Goal: Task Accomplishment & Management: Manage account settings

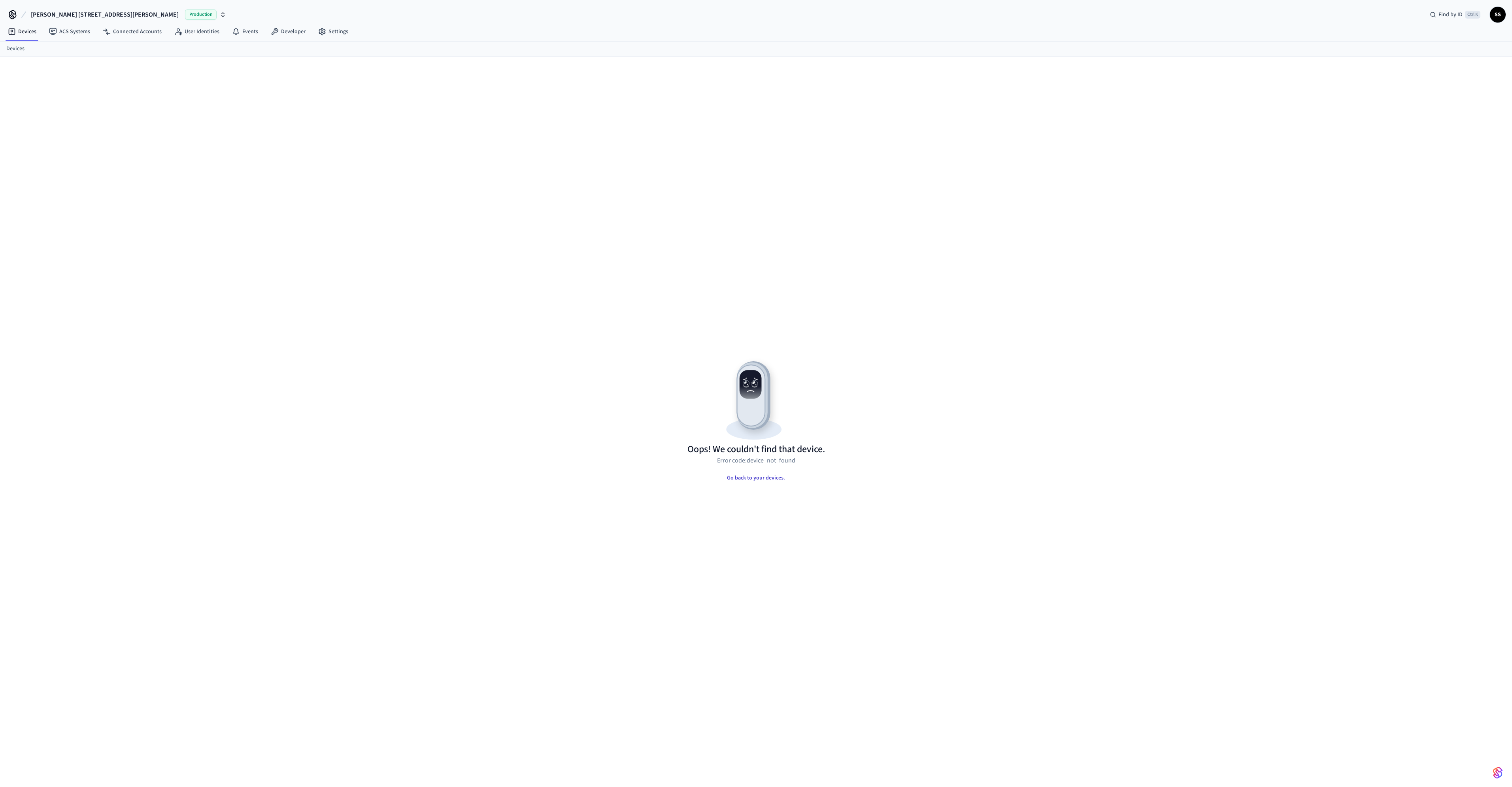
click at [751, 477] on button "Go back to your devices." at bounding box center [756, 478] width 71 height 16
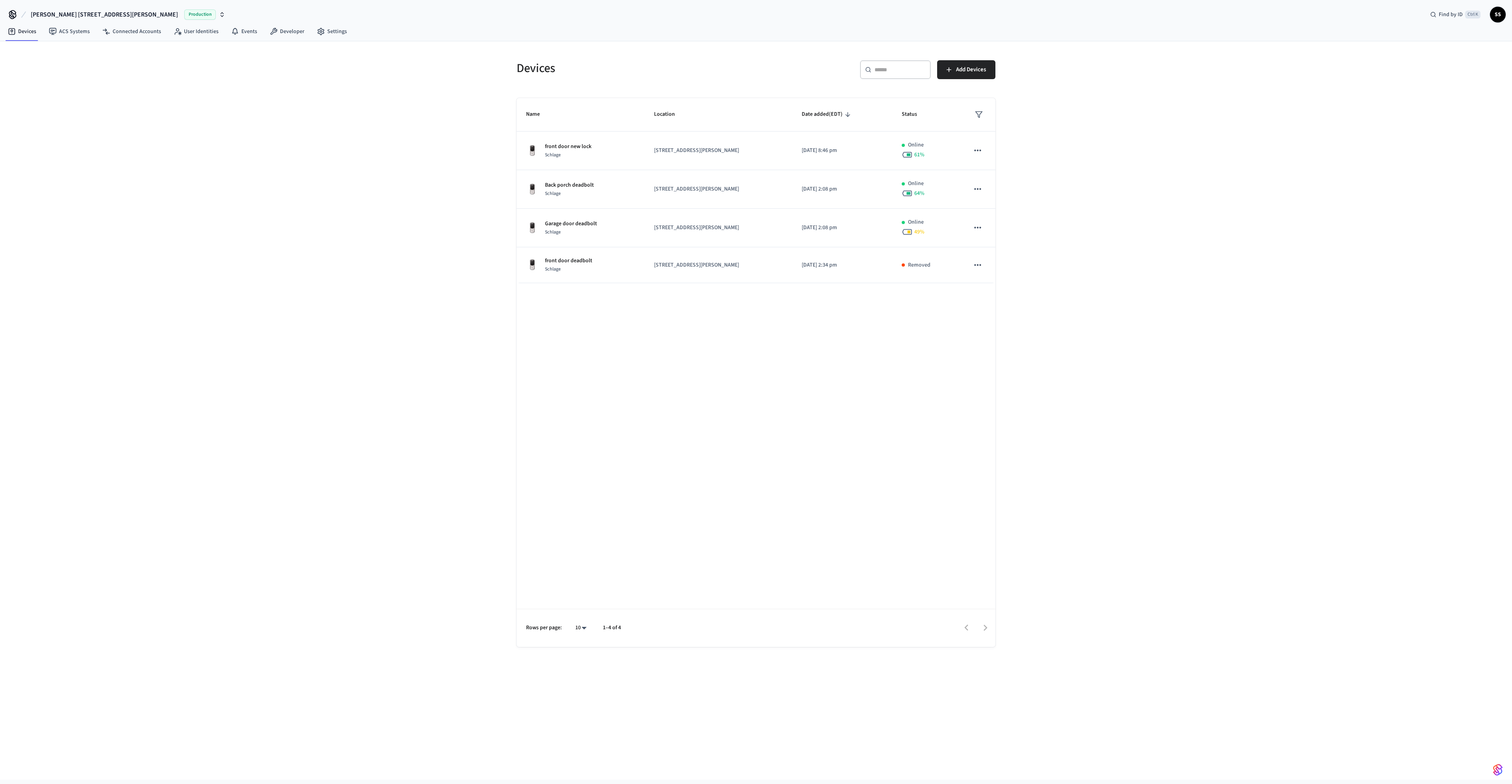
click at [68, 13] on span "[PERSON_NAME] [STREET_ADDRESS][PERSON_NAME]" at bounding box center [104, 15] width 147 height 9
click at [59, 51] on span "[STREET_ADDRESS]" at bounding box center [49, 50] width 46 height 8
click at [62, 12] on span "[STREET_ADDRESS]" at bounding box center [58, 15] width 54 height 9
click at [65, 64] on span "[PERSON_NAME] [STREET_ADDRESS][PERSON_NAME]" at bounding box center [97, 65] width 125 height 8
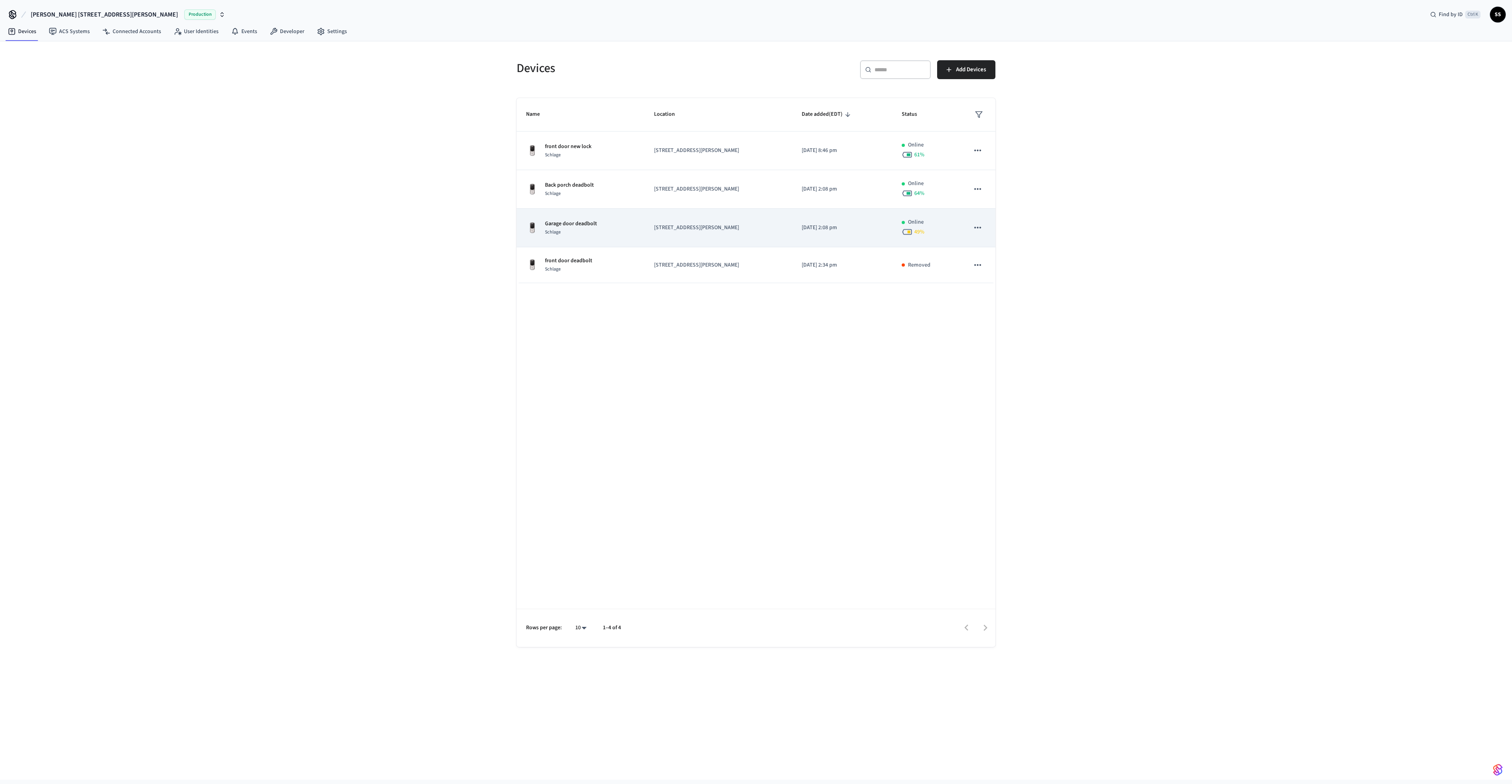
click at [574, 227] on p "Garage door deadbolt" at bounding box center [571, 224] width 52 height 8
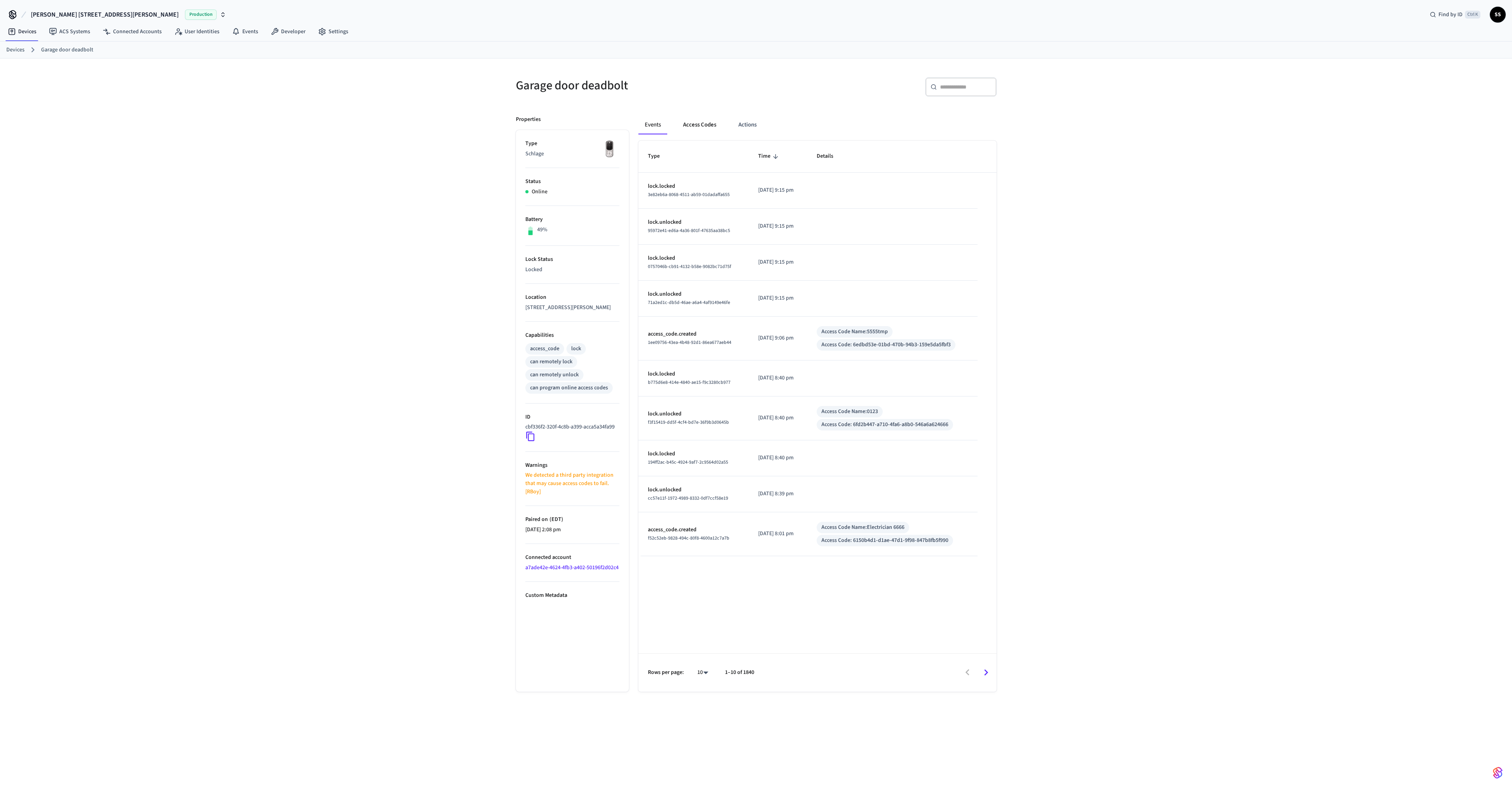
click at [703, 125] on button "Access Codes" at bounding box center [699, 125] width 46 height 19
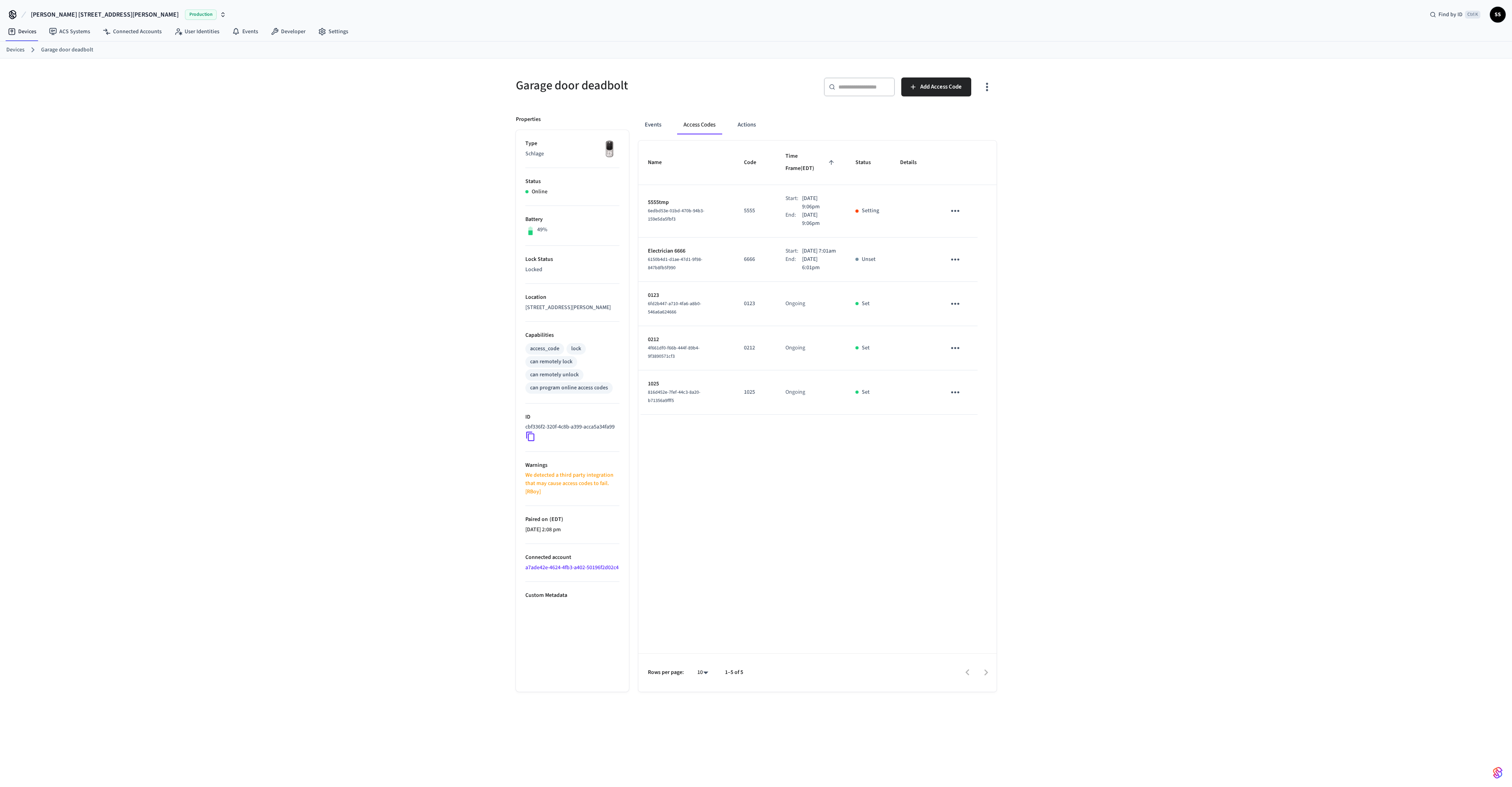
click at [949, 204] on icon "sticky table" at bounding box center [955, 210] width 12 height 12
click at [1043, 227] on div at bounding box center [759, 394] width 1518 height 787
click at [924, 87] on span "Add Access Code" at bounding box center [941, 87] width 41 height 10
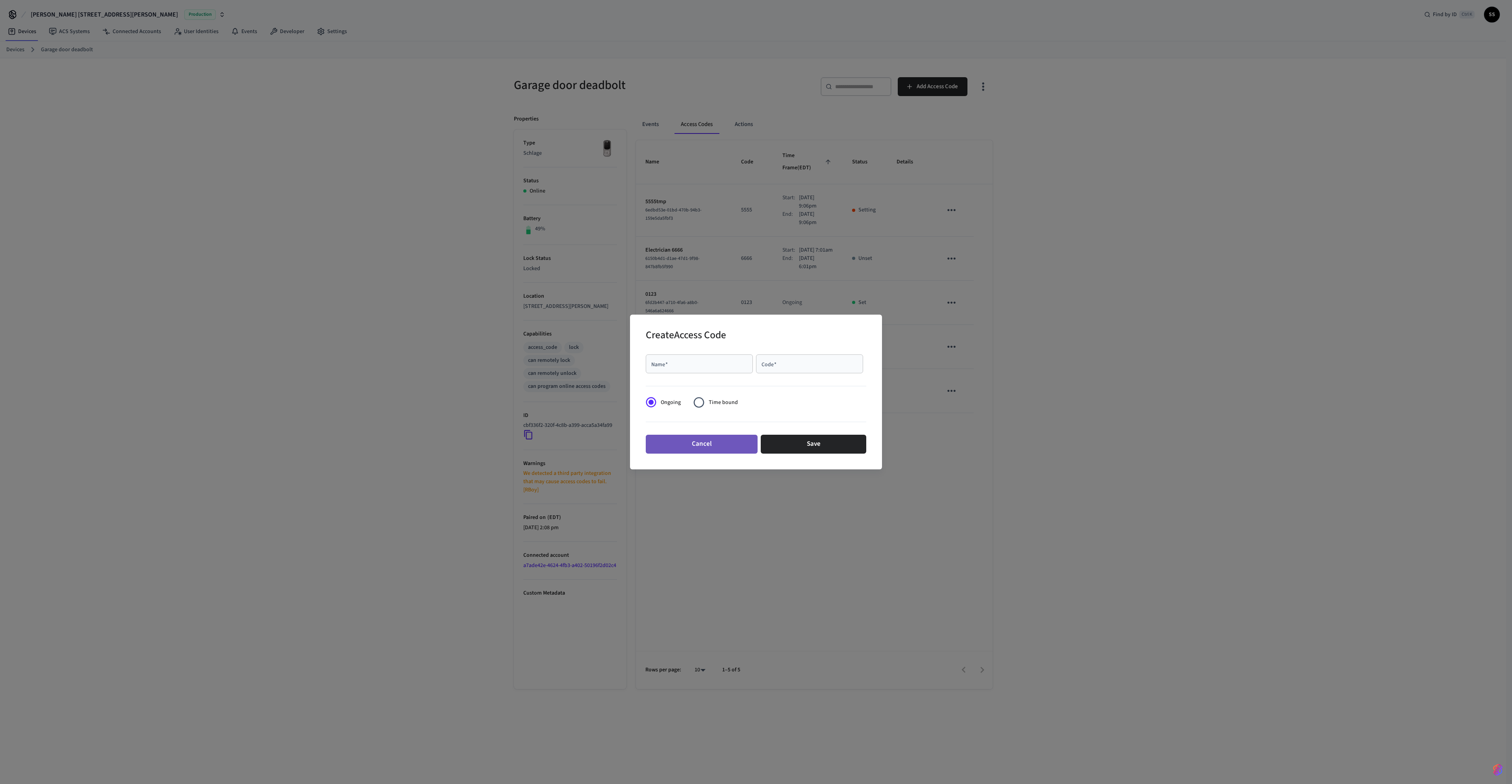
click at [734, 442] on button "Cancel" at bounding box center [701, 444] width 112 height 19
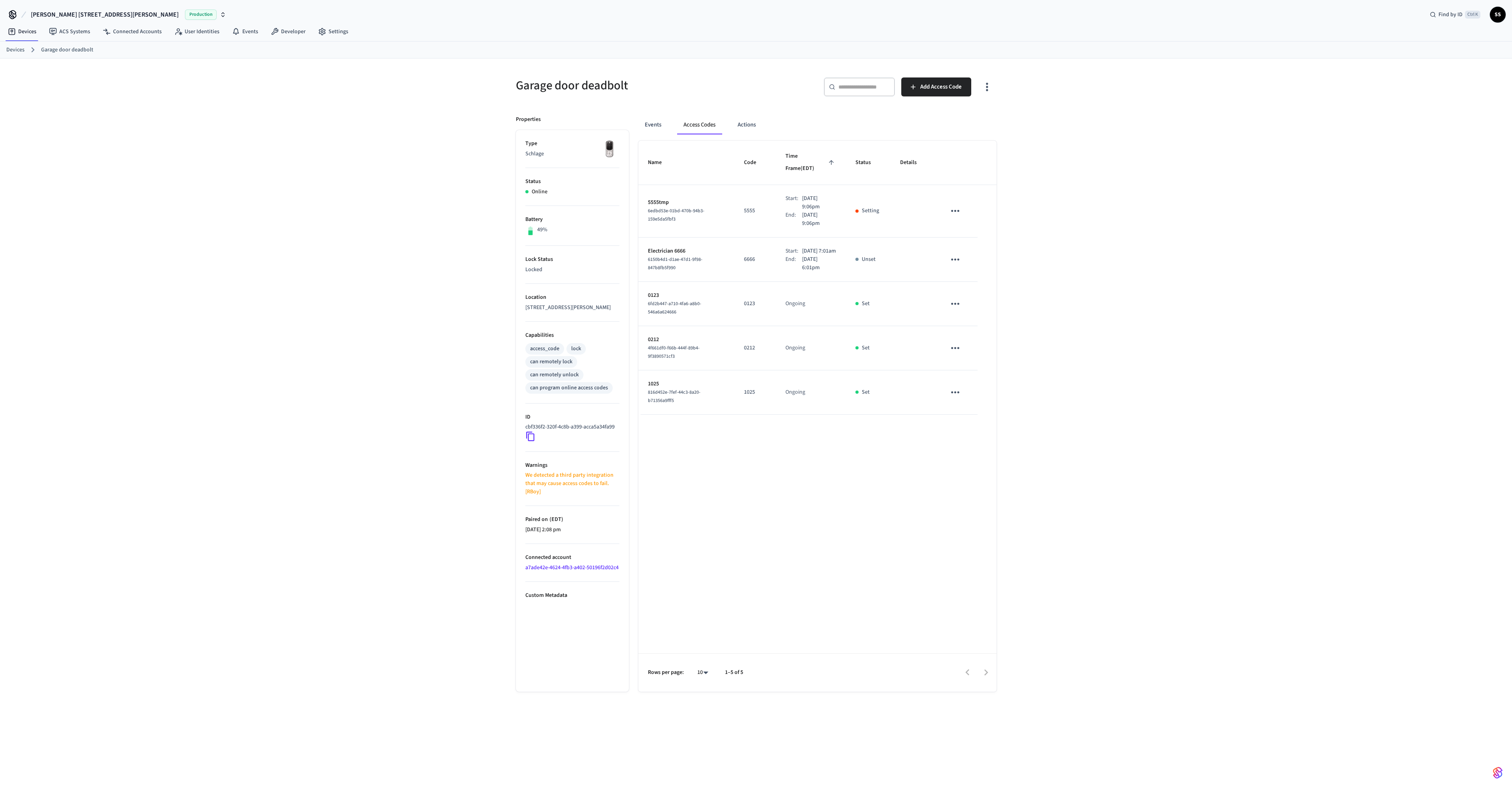
click at [20, 53] on link "Devices" at bounding box center [15, 50] width 18 height 8
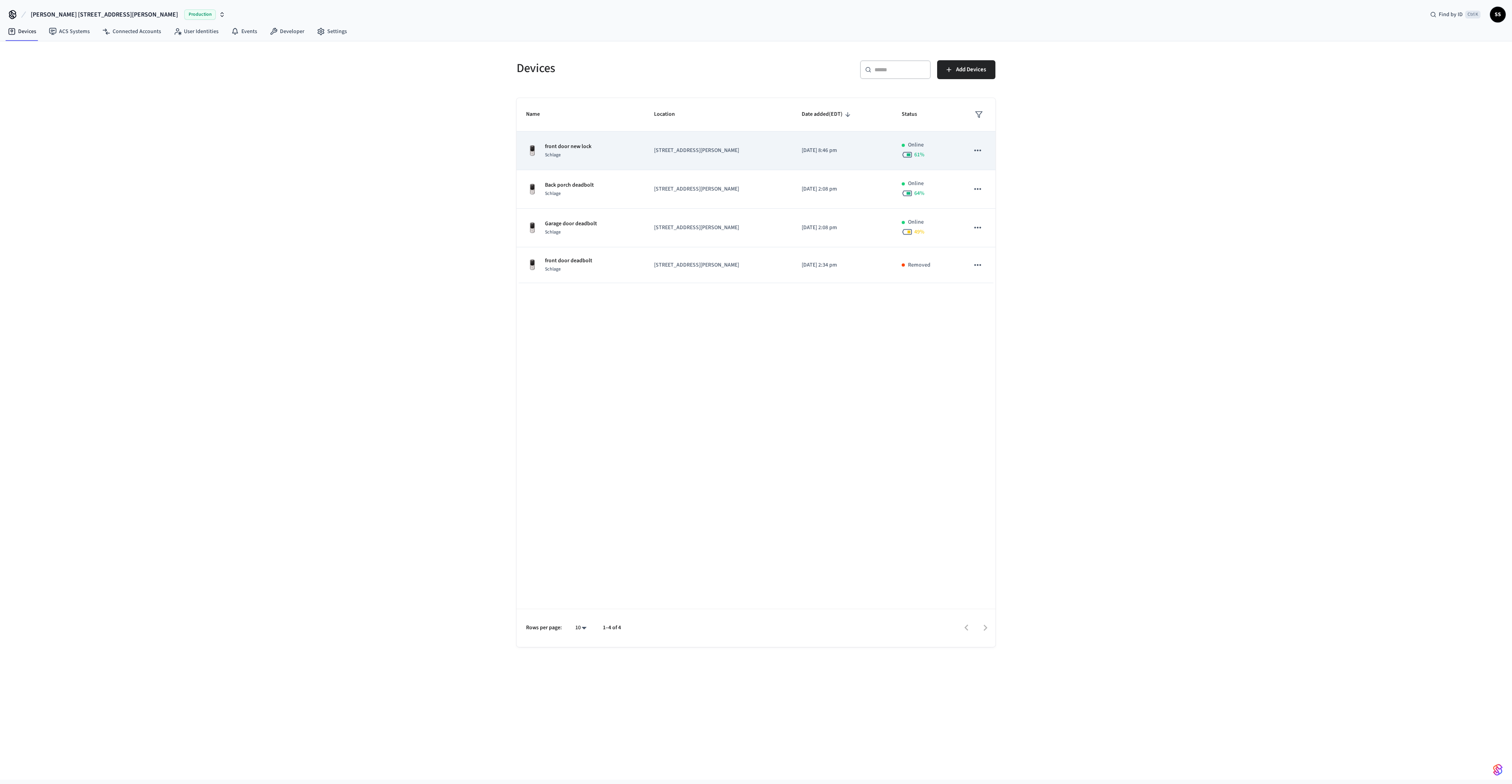
click at [578, 151] on div "Schlage" at bounding box center [568, 155] width 46 height 8
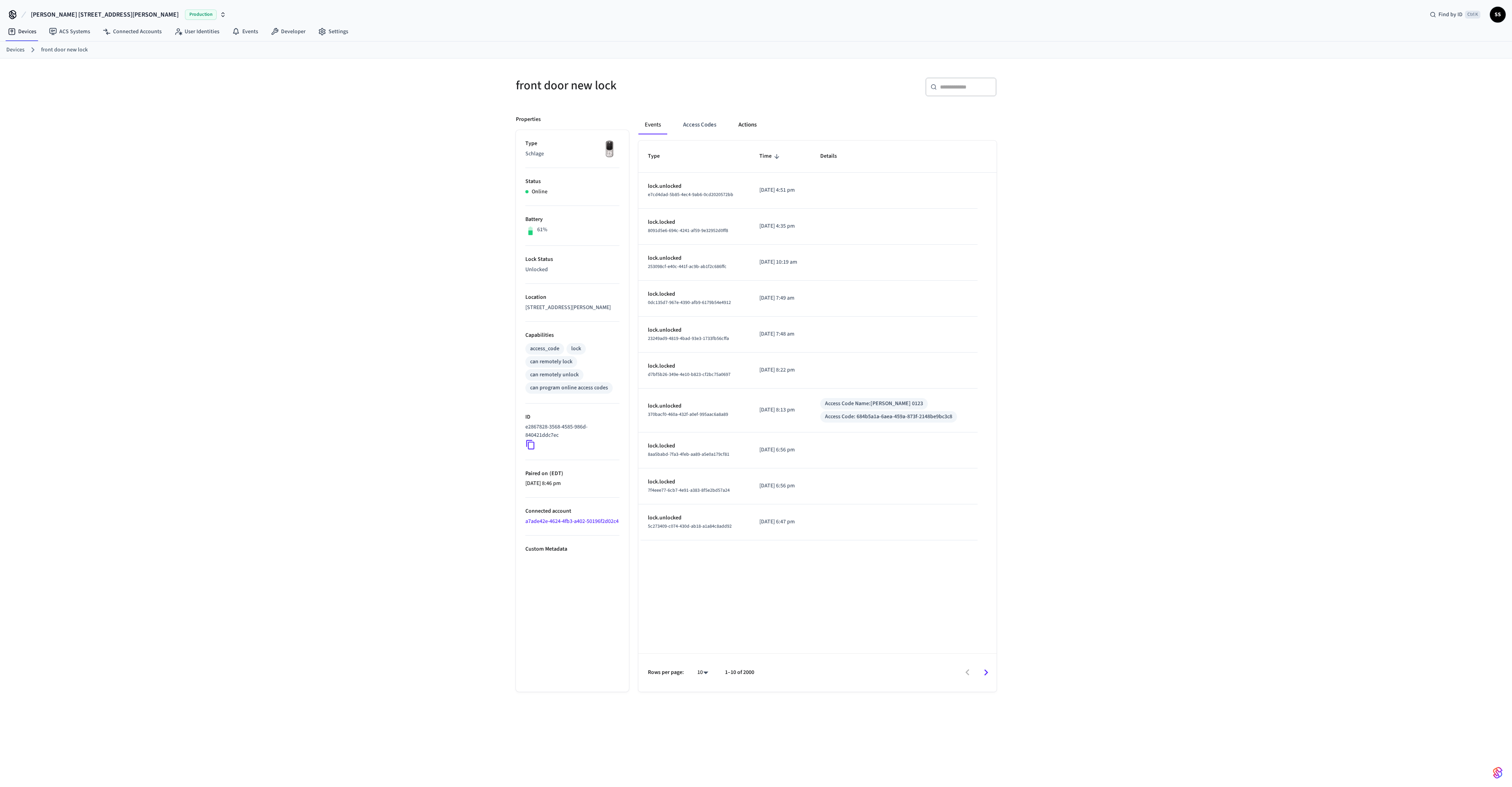
click at [748, 125] on button "Actions" at bounding box center [747, 125] width 31 height 19
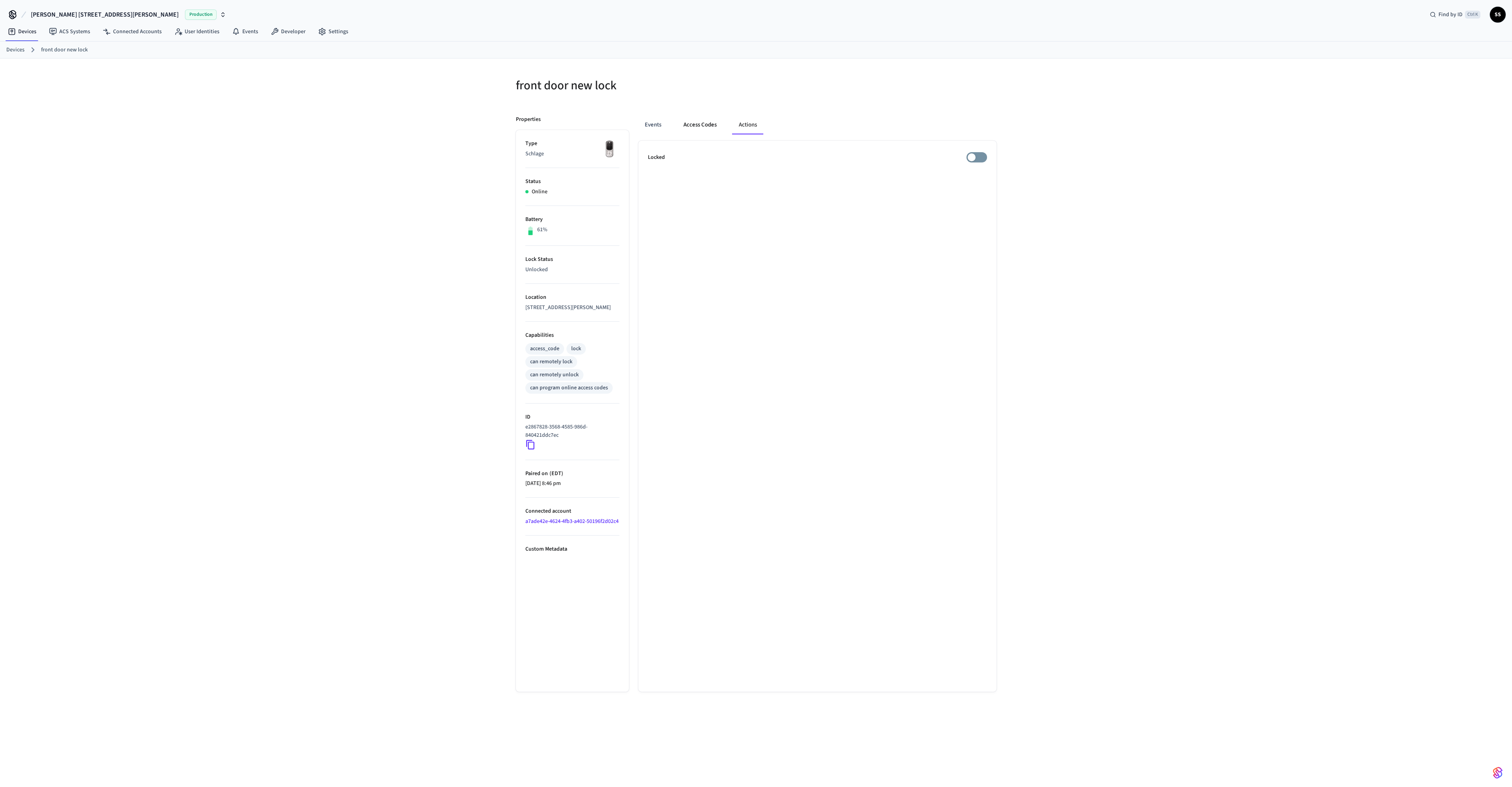
click at [702, 124] on button "Access Codes" at bounding box center [700, 125] width 46 height 19
click at [922, 88] on span "Add Access Code" at bounding box center [941, 87] width 41 height 10
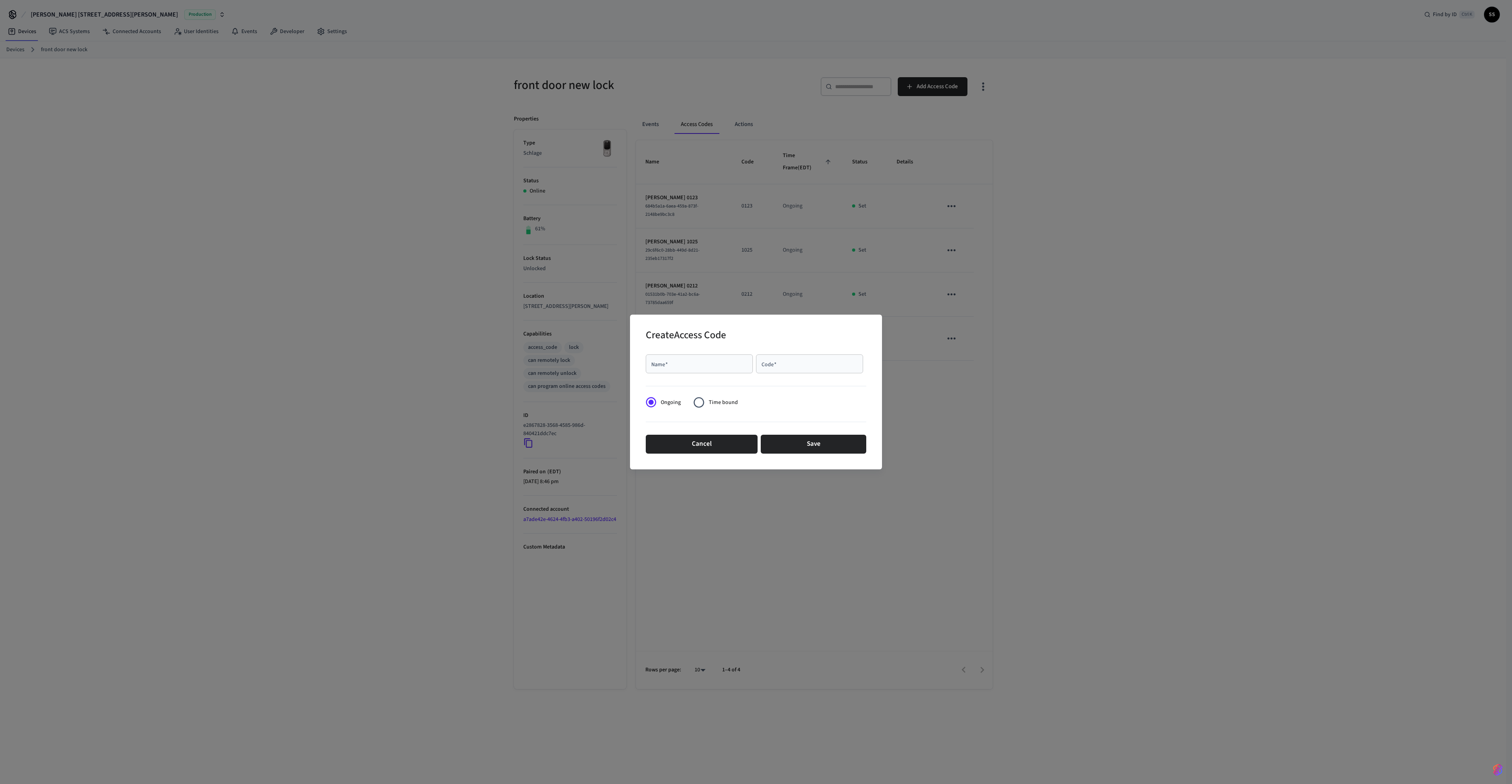
click at [733, 355] on div "Name   *" at bounding box center [699, 364] width 107 height 19
type input "********"
click at [804, 368] on div "Code   *" at bounding box center [809, 364] width 107 height 19
type input "****"
click at [716, 401] on span "Time bound" at bounding box center [724, 403] width 29 height 8
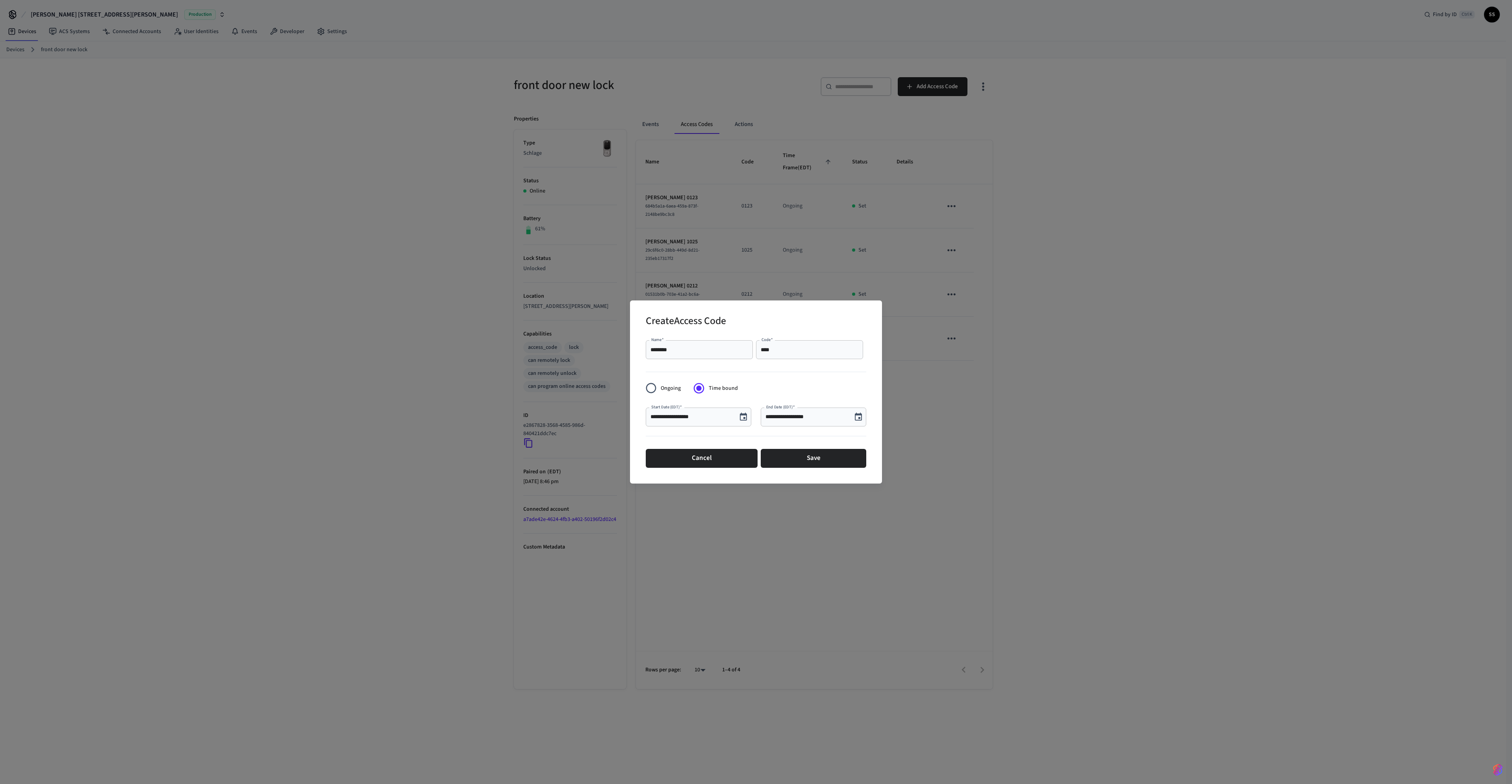
click at [789, 419] on input "**********" at bounding box center [806, 417] width 82 height 8
click at [860, 415] on icon "Choose date, selected date is Aug 19, 2025" at bounding box center [858, 417] width 9 height 9
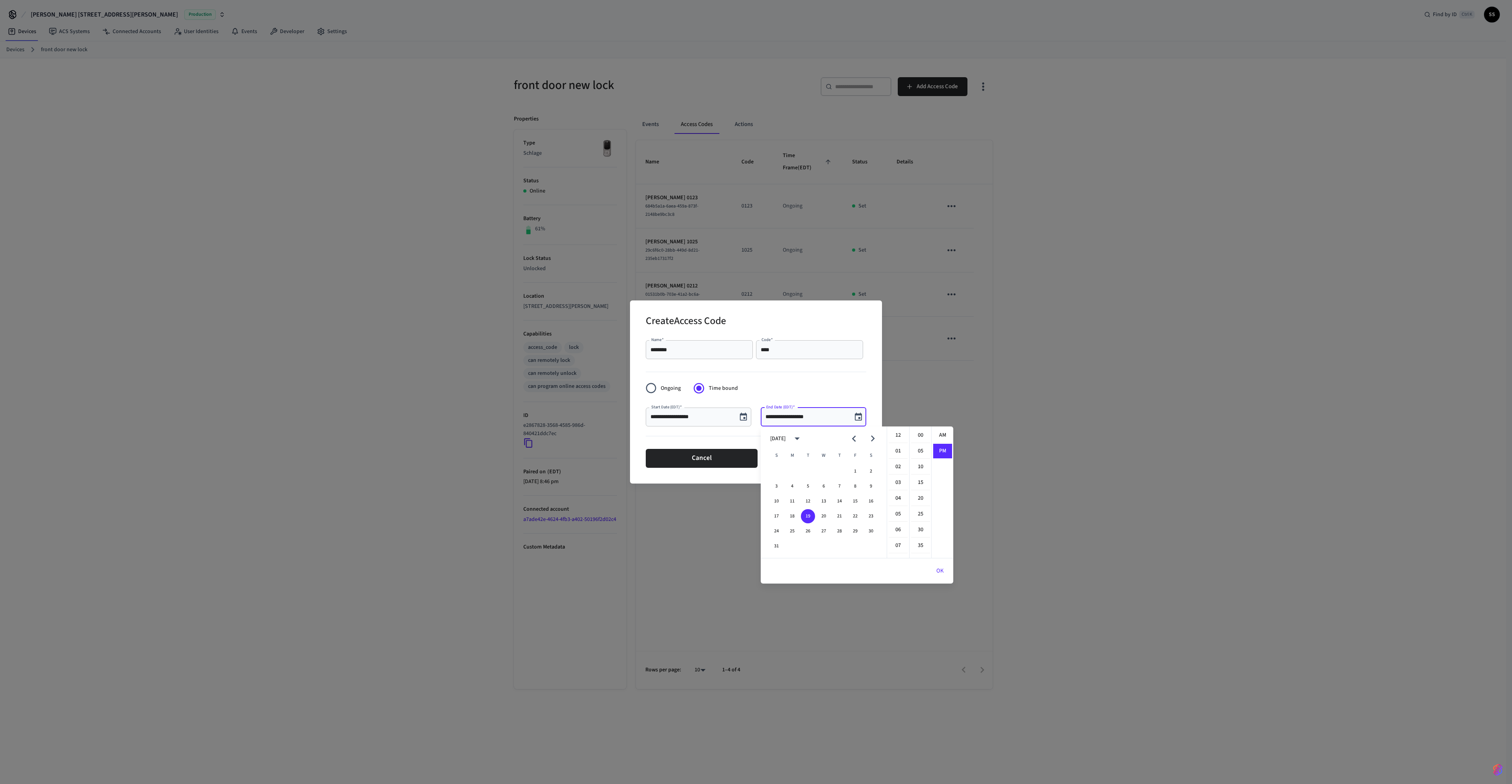
scroll to position [15, 0]
click at [823, 513] on button "20" at bounding box center [824, 516] width 14 height 14
type input "**********"
click at [870, 390] on div "**********" at bounding box center [755, 391] width 252 height 183
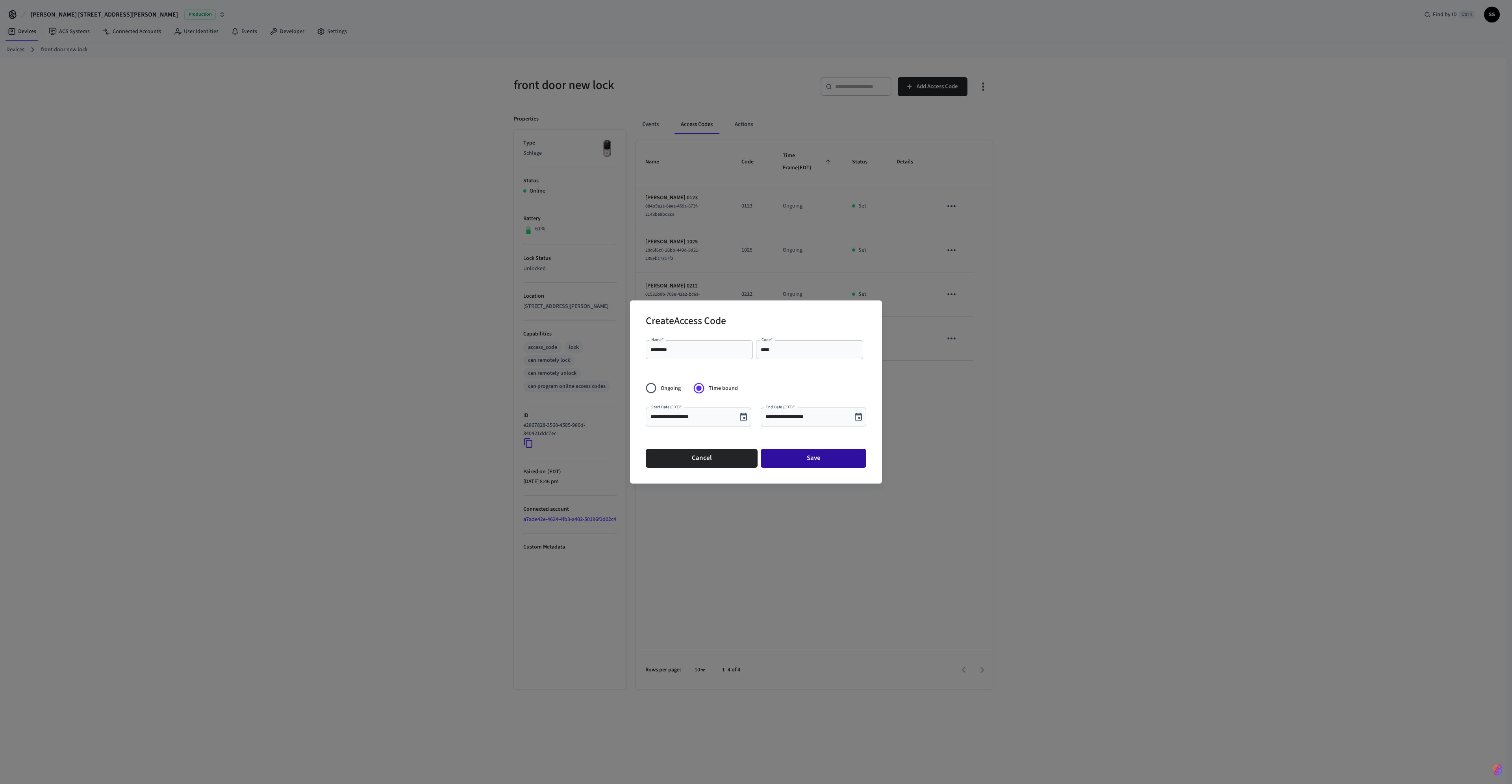
click at [801, 460] on button "Save" at bounding box center [814, 458] width 106 height 19
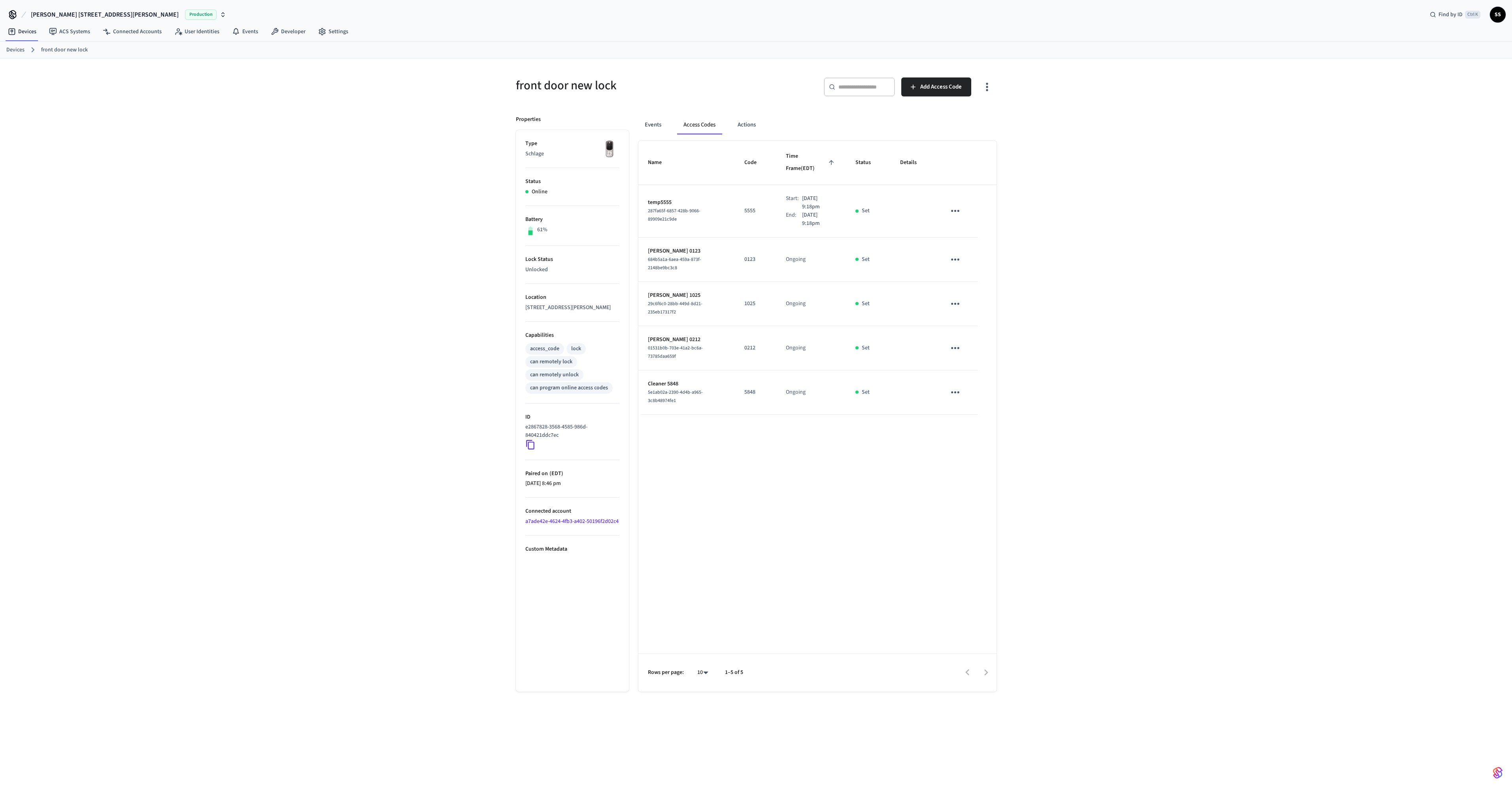
click at [16, 48] on link "Devices" at bounding box center [15, 50] width 18 height 8
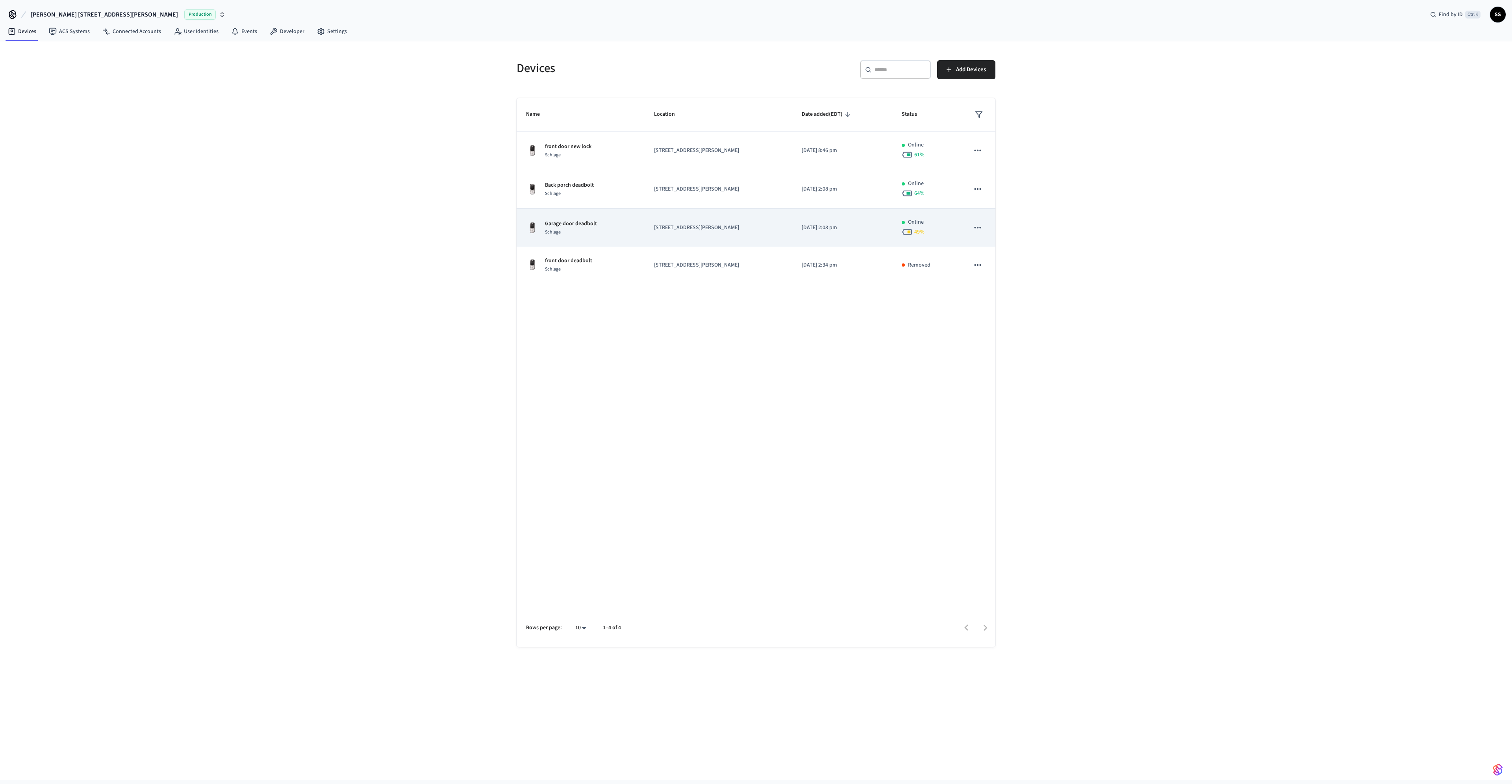
click at [558, 215] on td "Garage door deadbolt Schlage" at bounding box center [580, 228] width 128 height 39
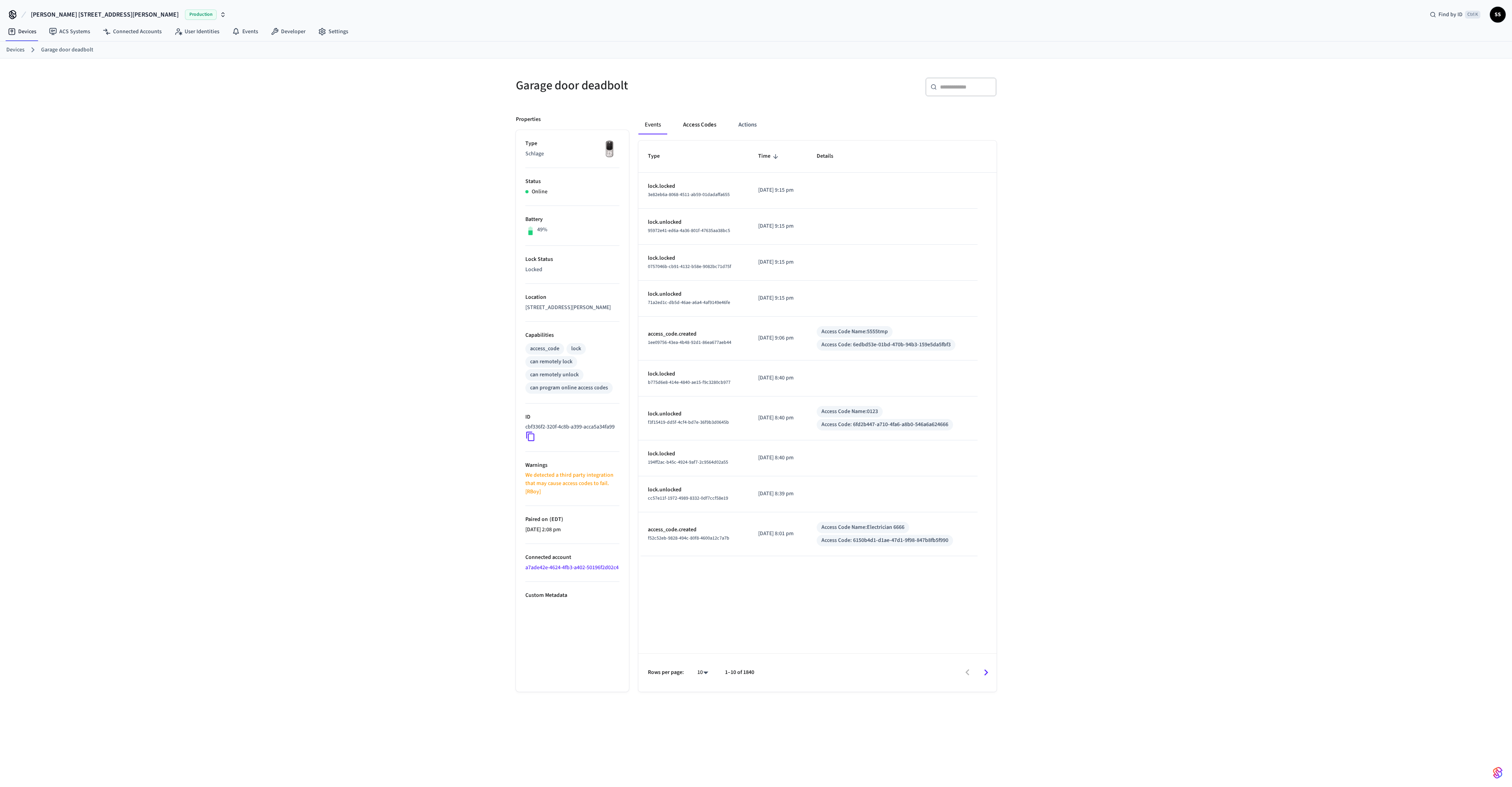
click at [699, 125] on button "Access Codes" at bounding box center [699, 125] width 46 height 19
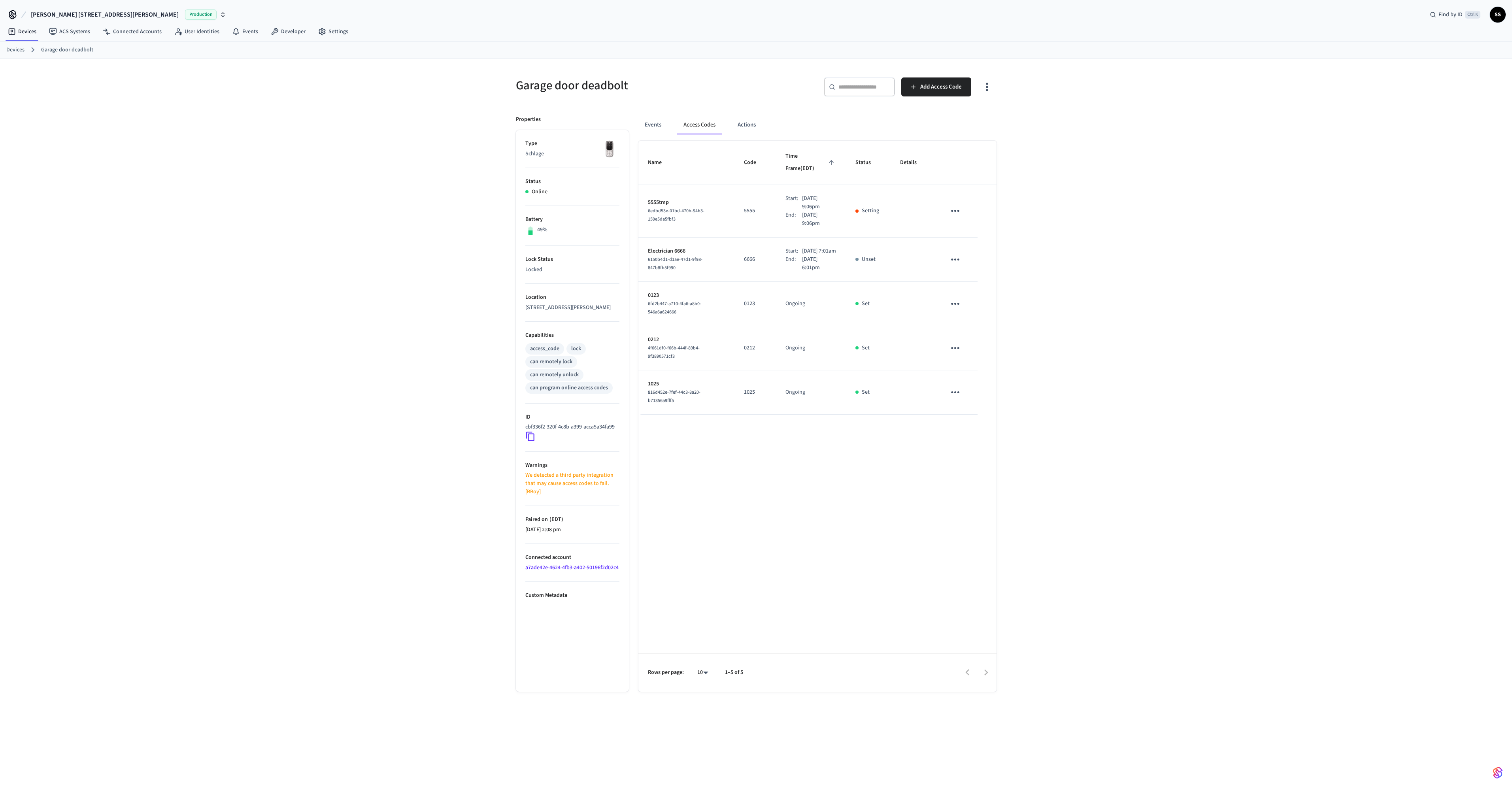
click at [864, 207] on p "Setting" at bounding box center [870, 211] width 18 height 8
click at [948, 92] on span "Add Access Code" at bounding box center [941, 87] width 41 height 10
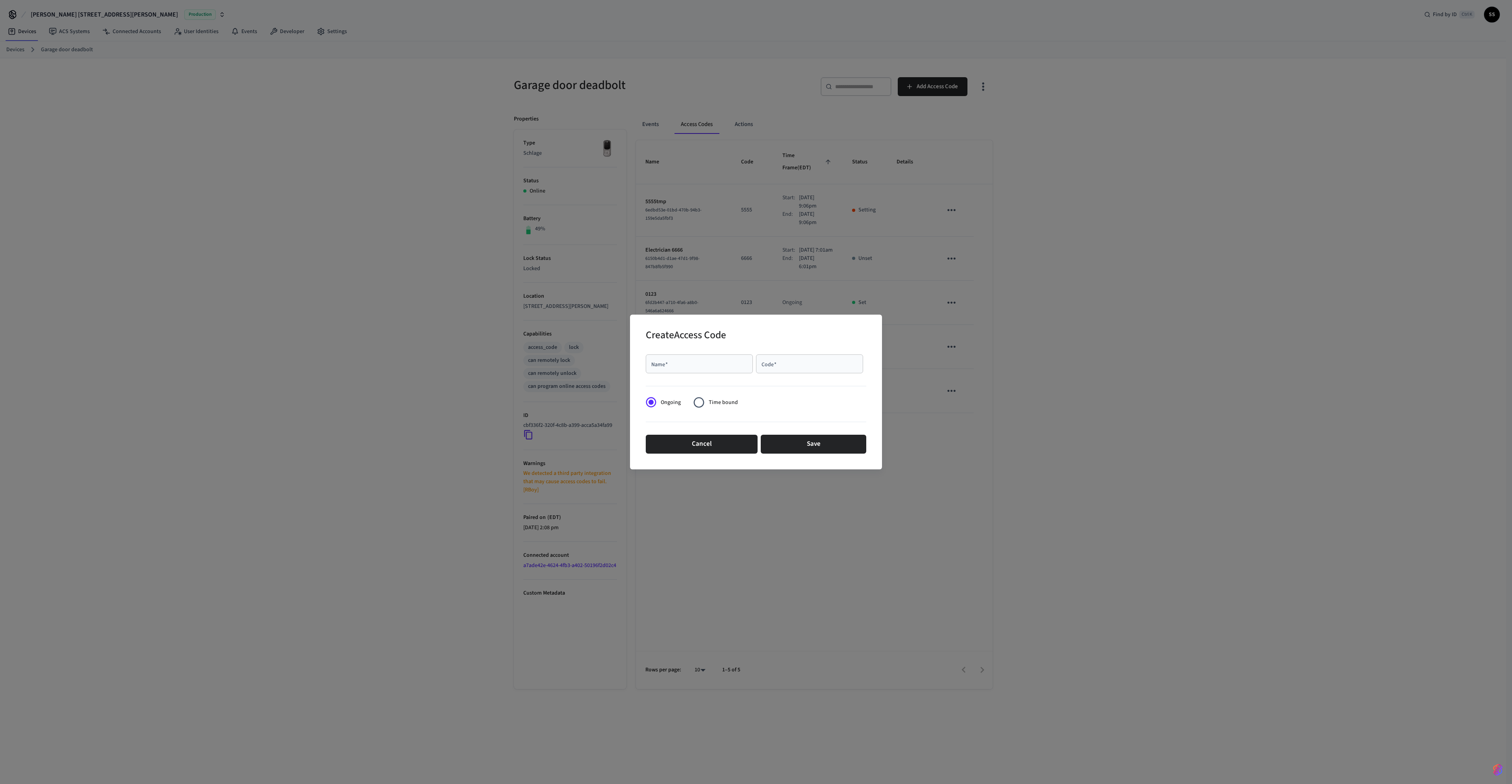
click at [720, 359] on div "Name   *" at bounding box center [699, 364] width 107 height 19
type input "********"
click at [812, 366] on input "Code   *" at bounding box center [809, 363] width 97 height 8
type input "****"
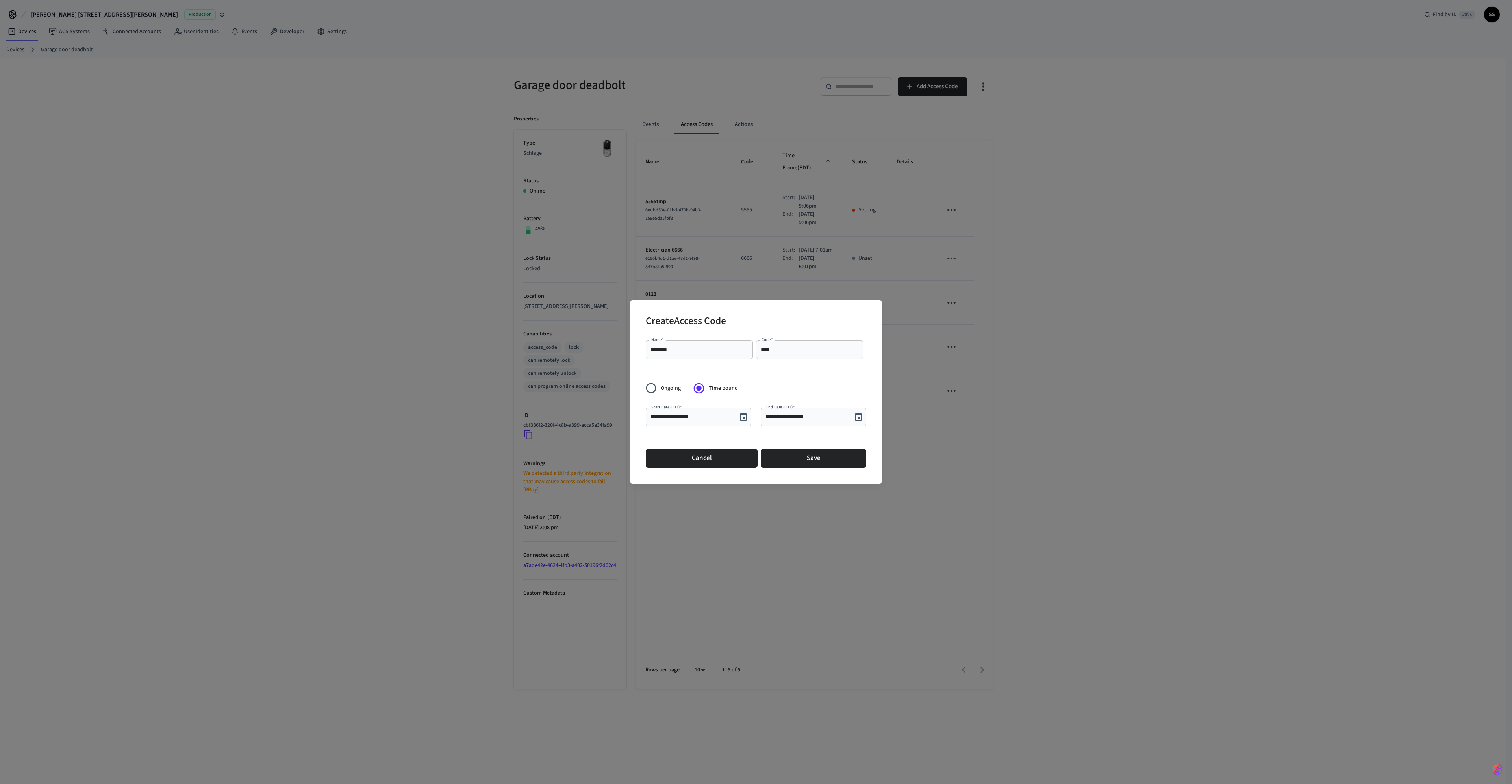
click at [787, 413] on input "**********" at bounding box center [806, 417] width 82 height 8
click at [859, 413] on icon "Choose date, selected date is Aug 19, 2025" at bounding box center [858, 417] width 9 height 9
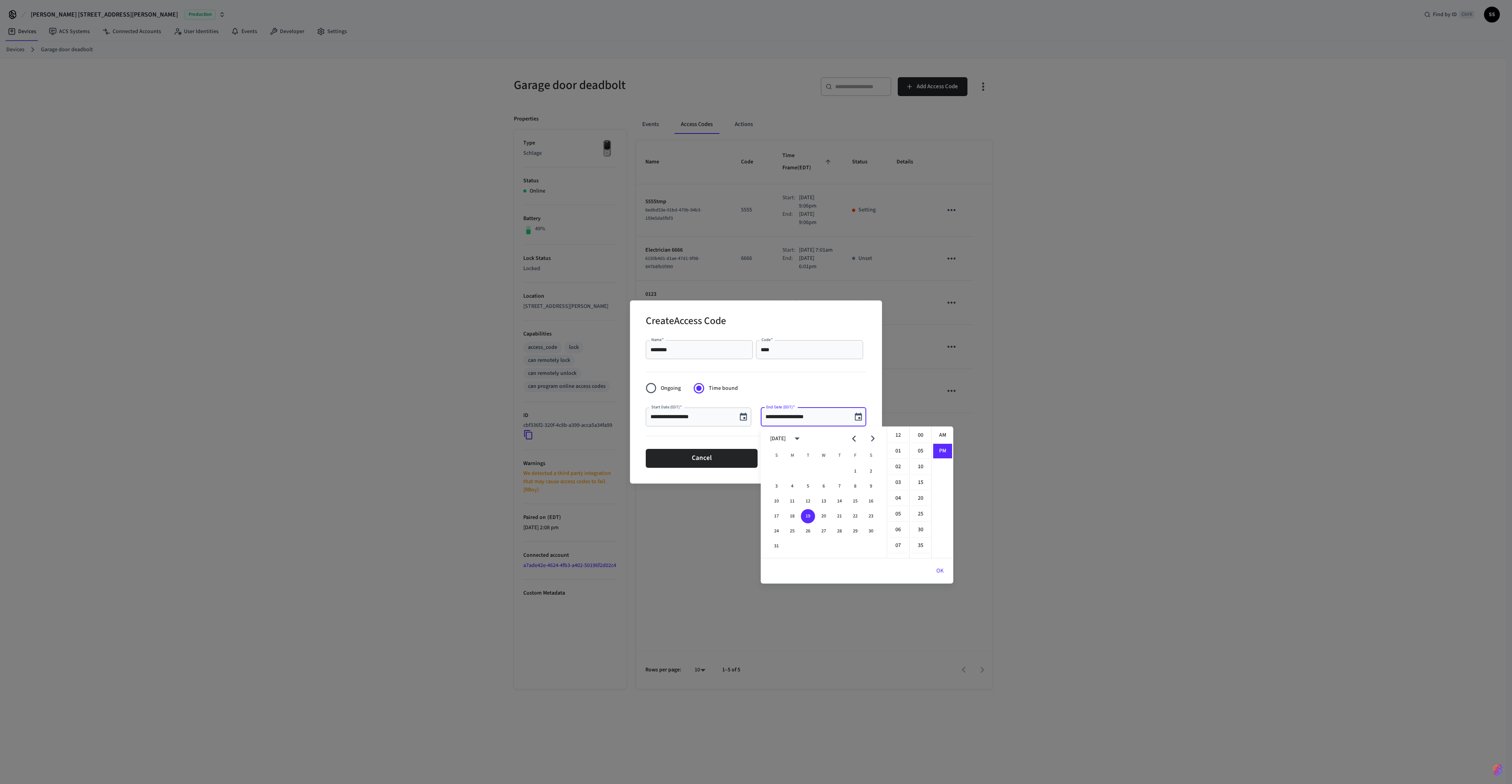
scroll to position [15, 0]
click at [825, 517] on button "20" at bounding box center [824, 516] width 14 height 14
type input "**********"
click at [743, 439] on div at bounding box center [756, 438] width 221 height 16
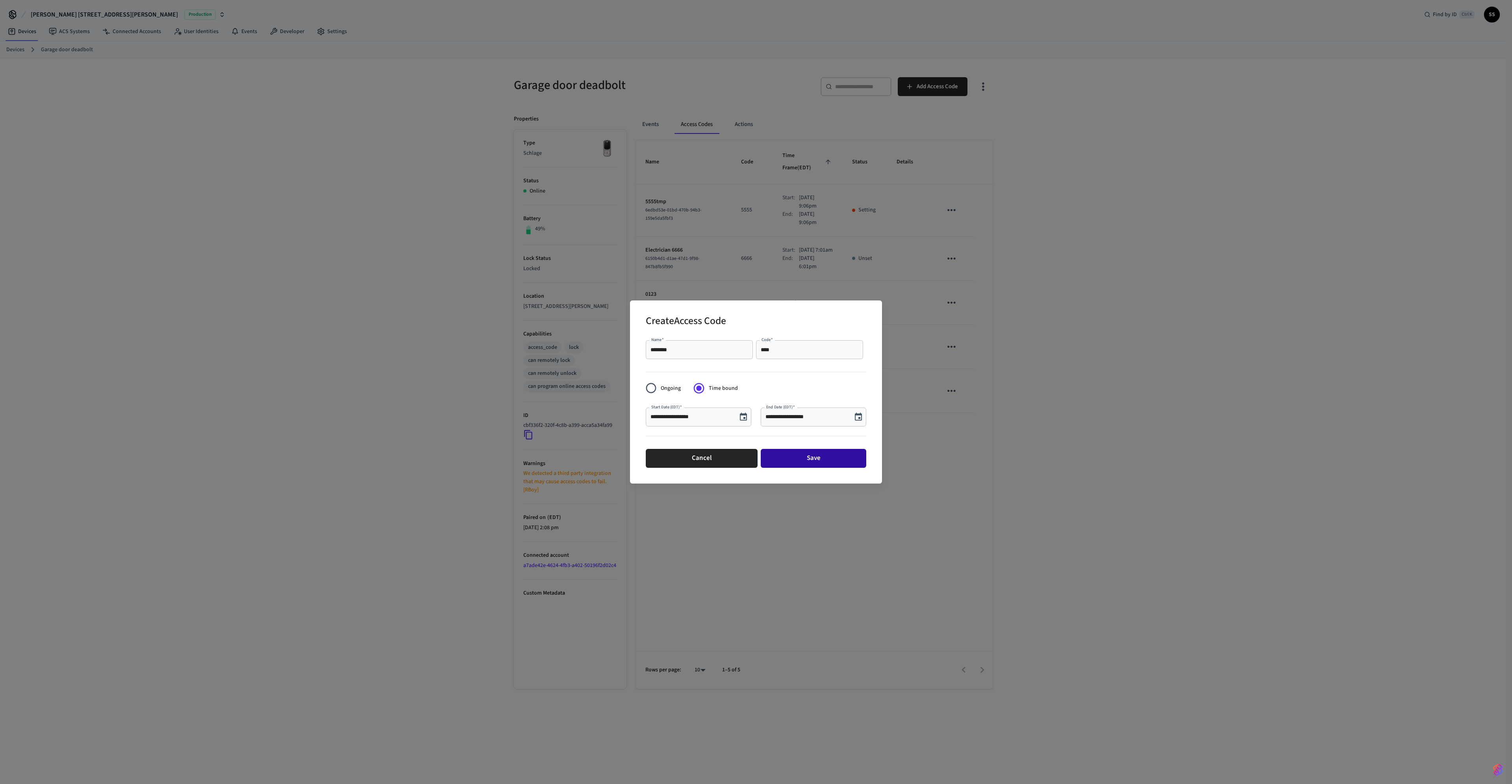
click at [798, 463] on button "Save" at bounding box center [814, 458] width 106 height 19
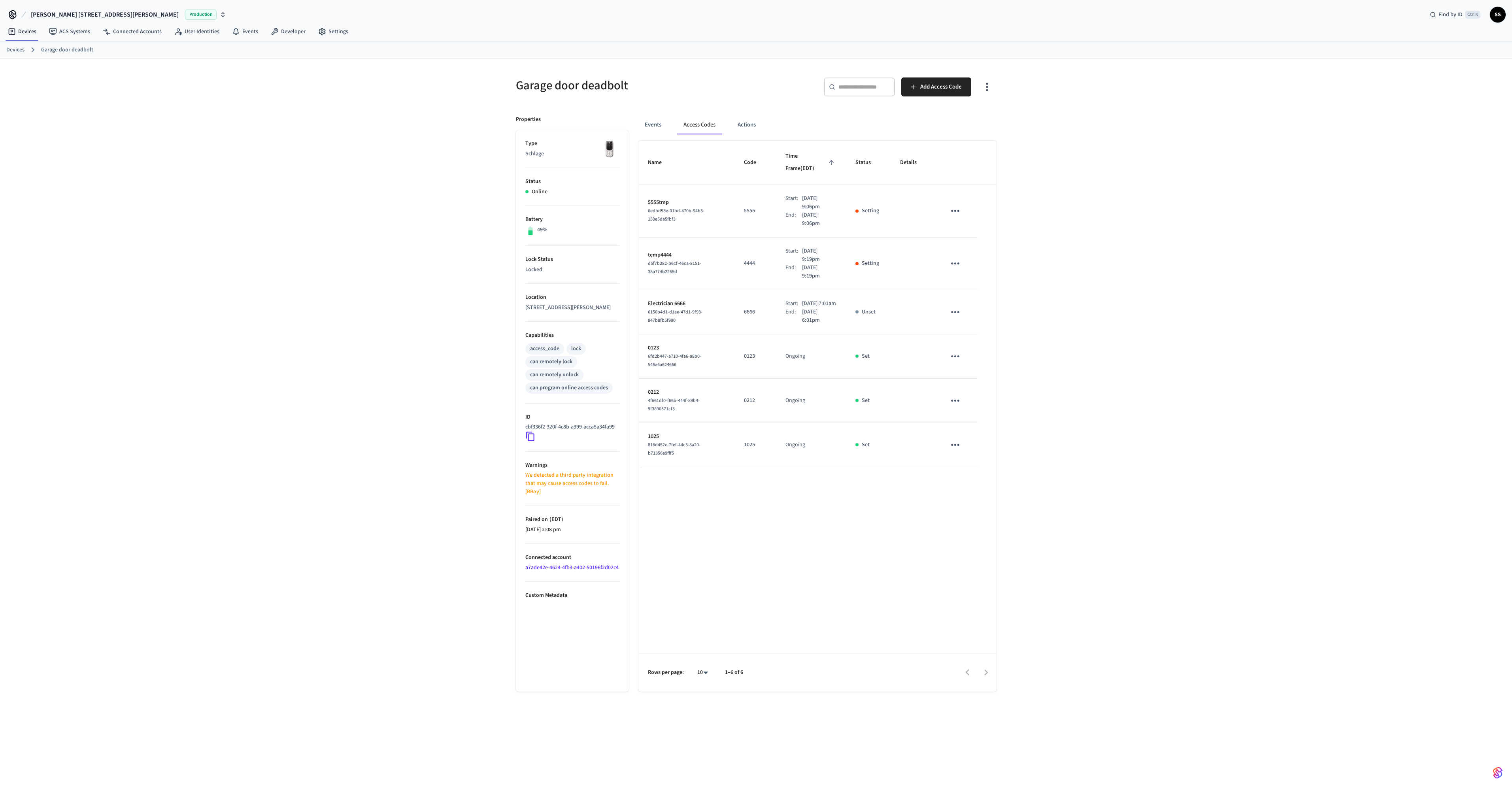
click at [25, 49] on ol "Devices Garage door deadbolt" at bounding box center [759, 49] width 1506 height 10
click at [19, 48] on link "Devices" at bounding box center [15, 50] width 18 height 8
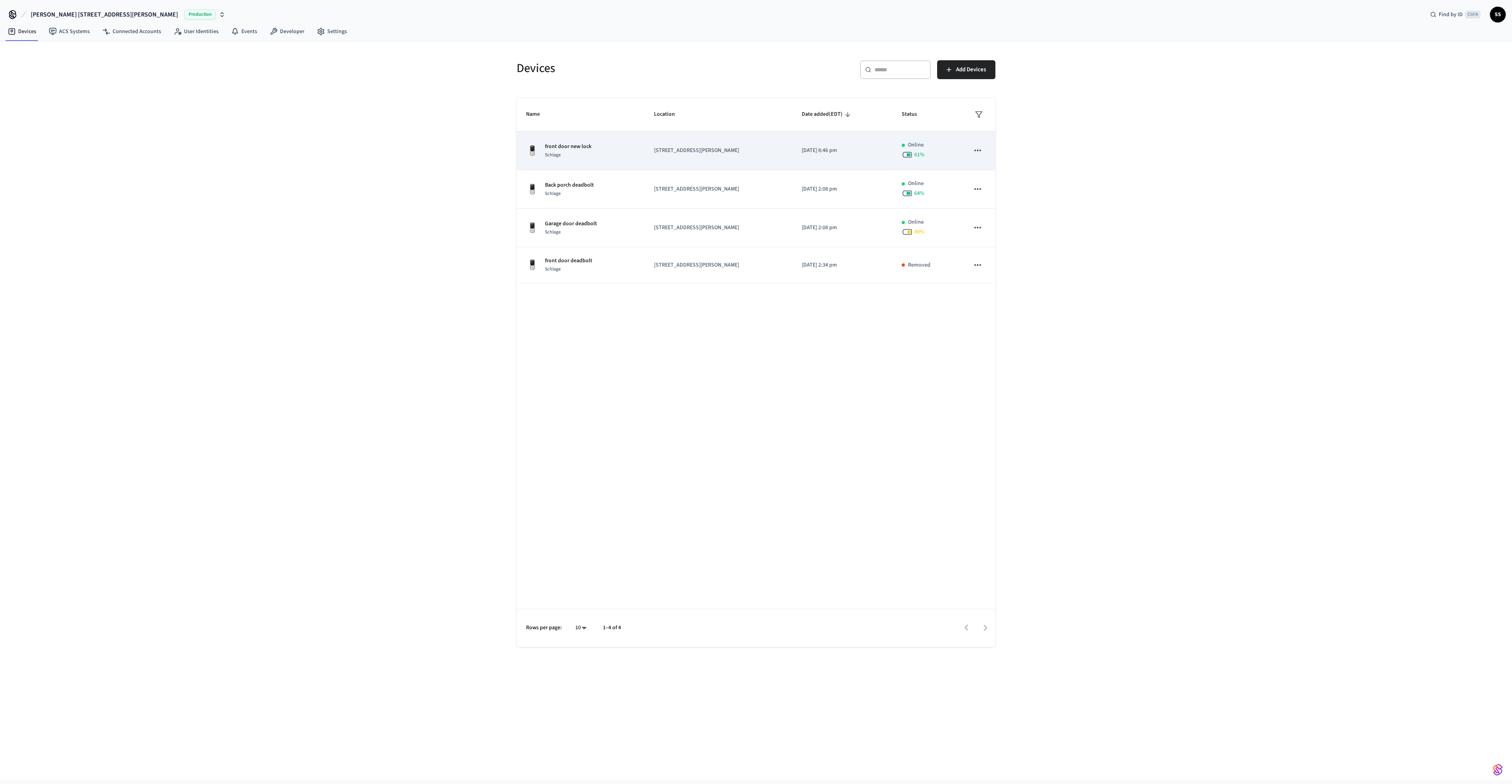
click at [579, 150] on p "front door new lock" at bounding box center [568, 147] width 46 height 8
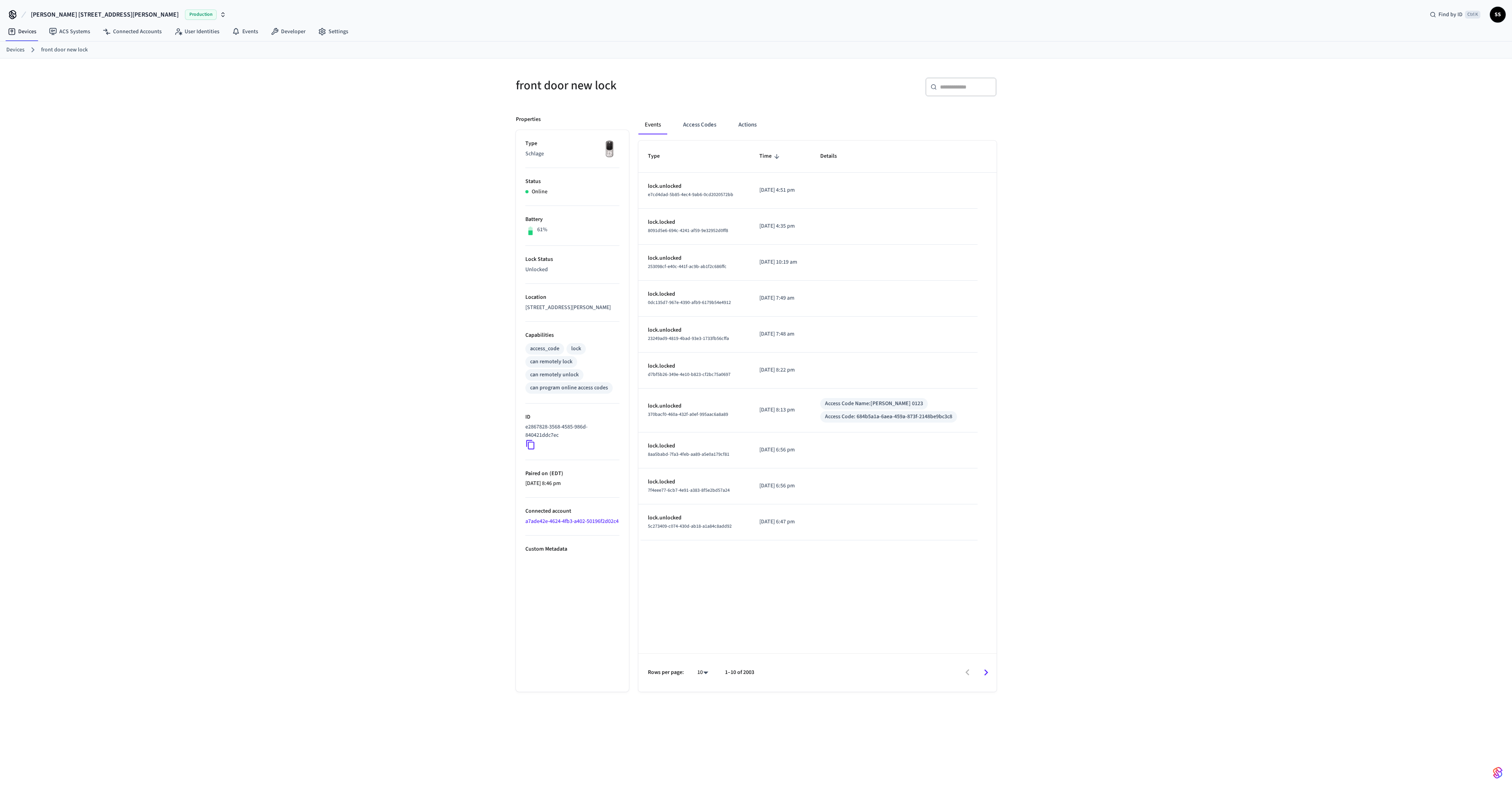
click at [13, 46] on link "Devices" at bounding box center [15, 50] width 18 height 8
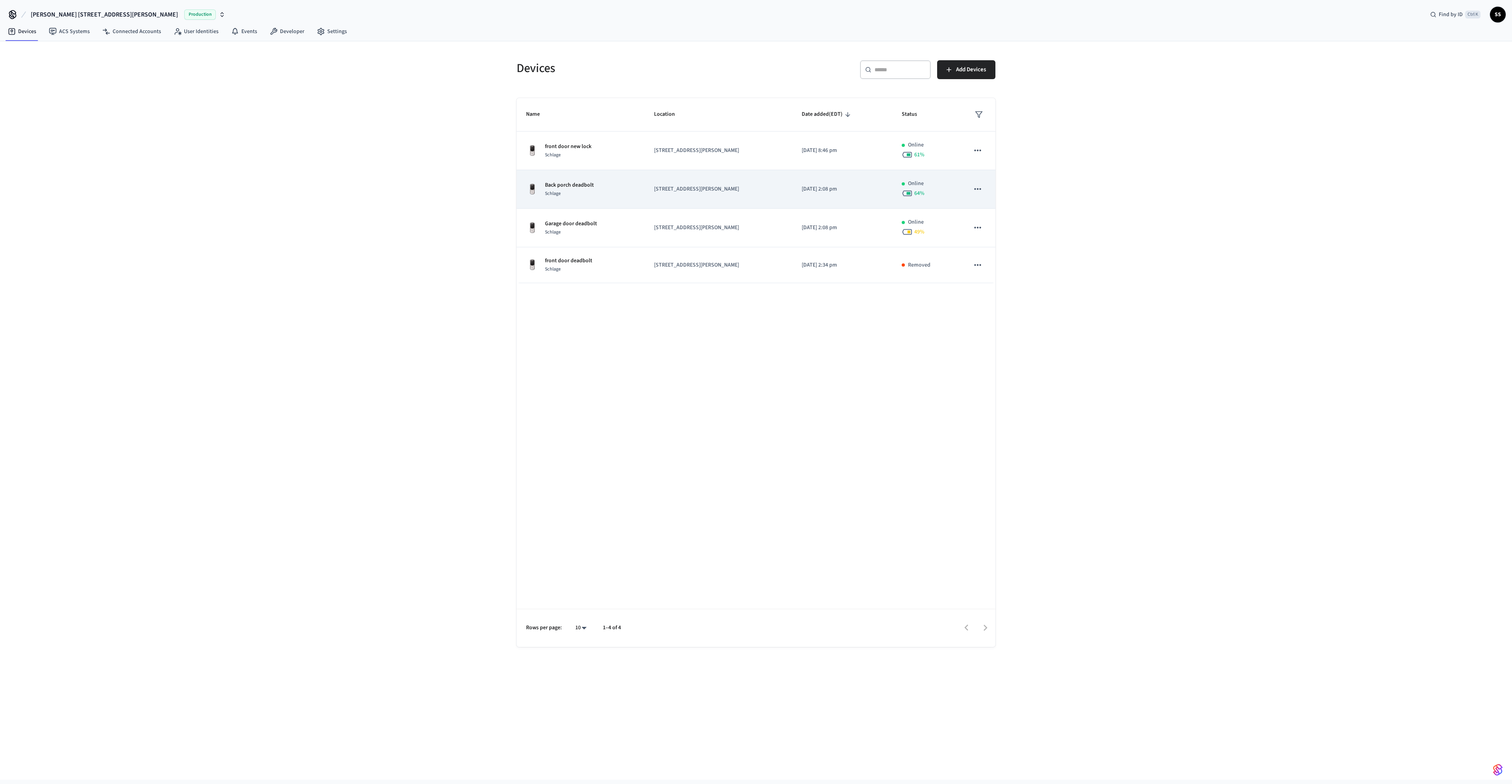
click at [578, 183] on p "Back porch deadbolt" at bounding box center [569, 185] width 49 height 8
click at [570, 183] on p "Back porch deadbolt" at bounding box center [569, 185] width 49 height 8
click at [566, 185] on p "Back porch deadbolt" at bounding box center [569, 185] width 49 height 8
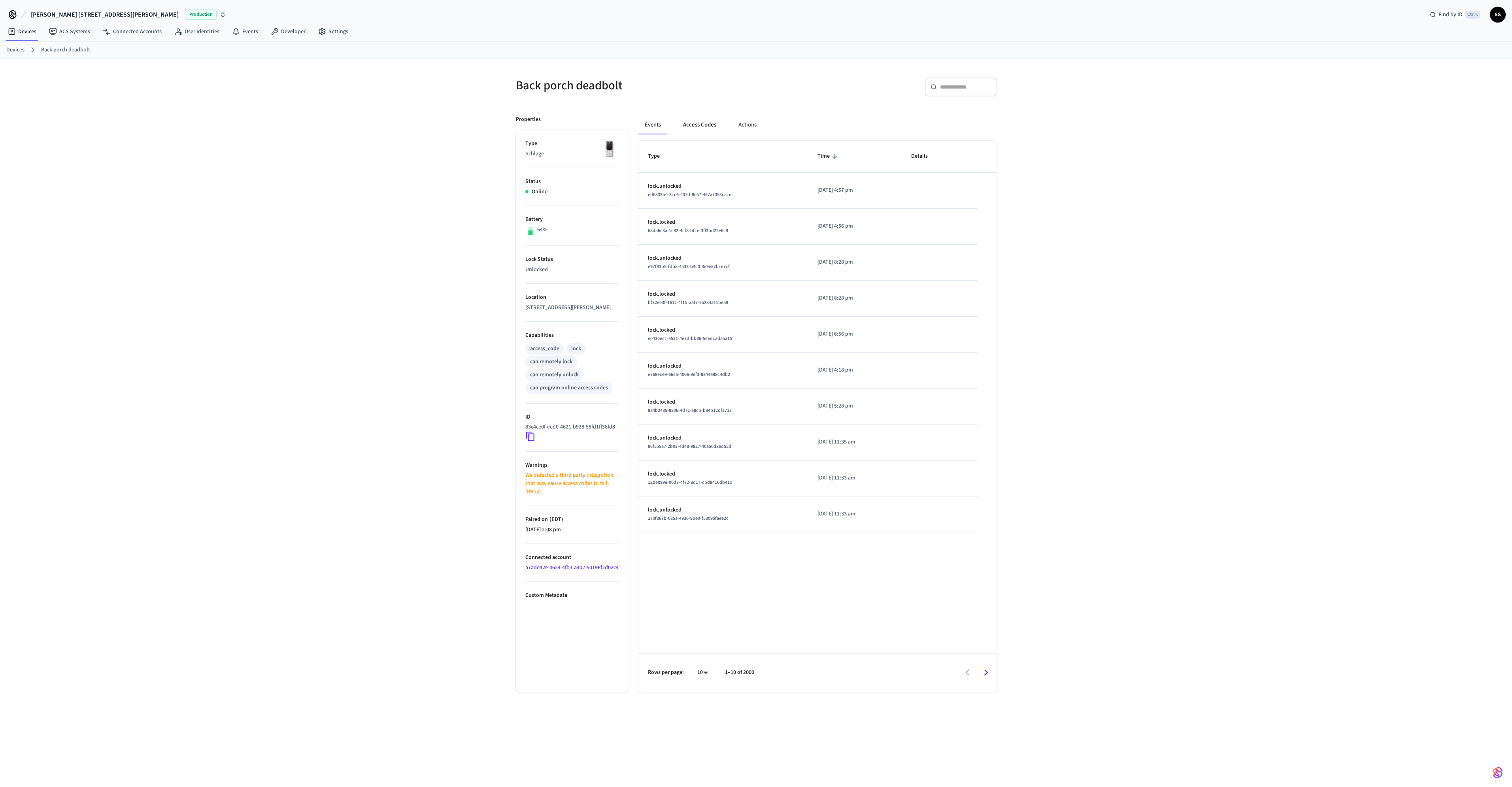
click at [704, 123] on button "Access Codes" at bounding box center [699, 125] width 46 height 19
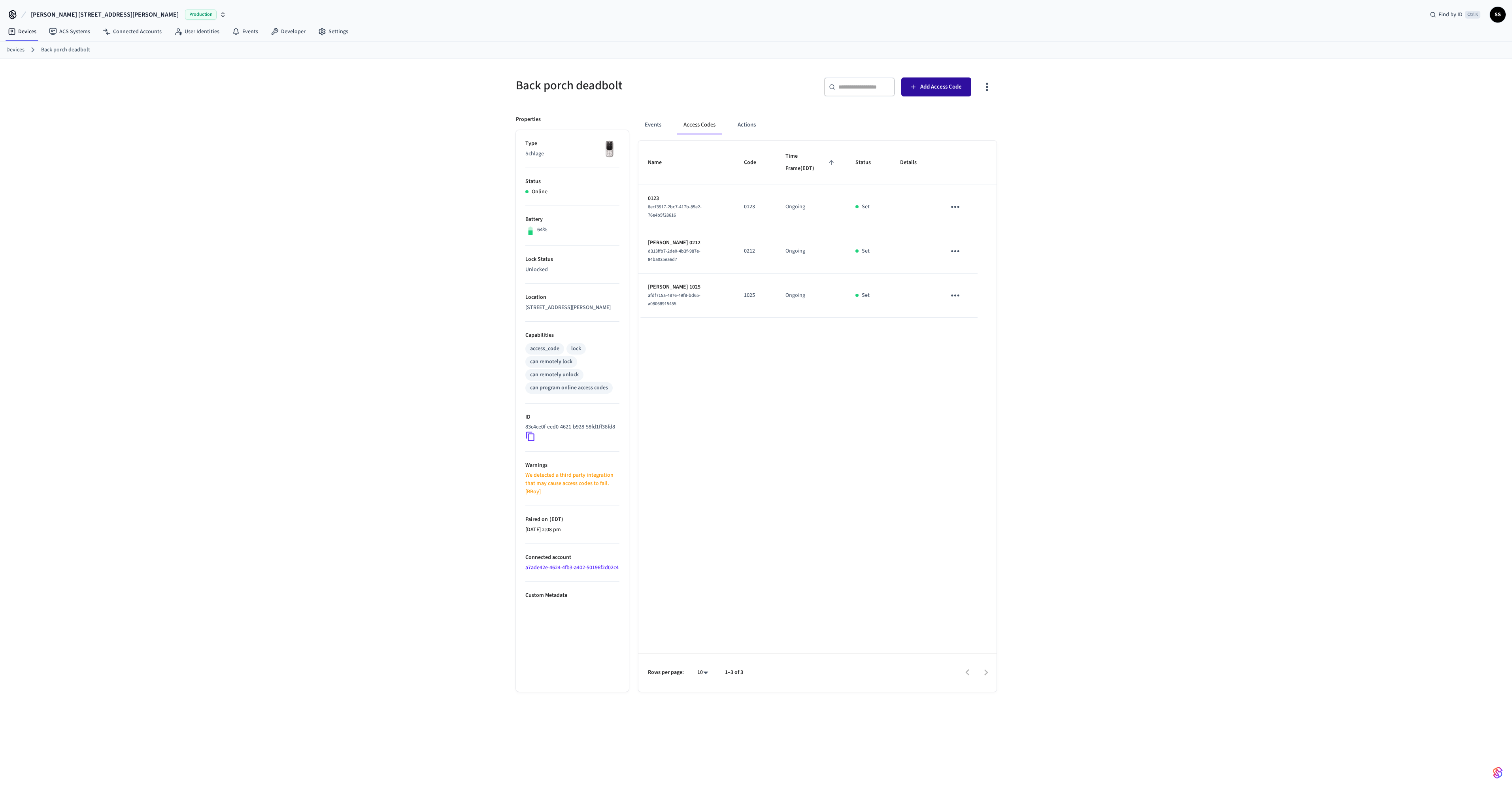
click at [921, 90] on span "Add Access Code" at bounding box center [941, 87] width 41 height 10
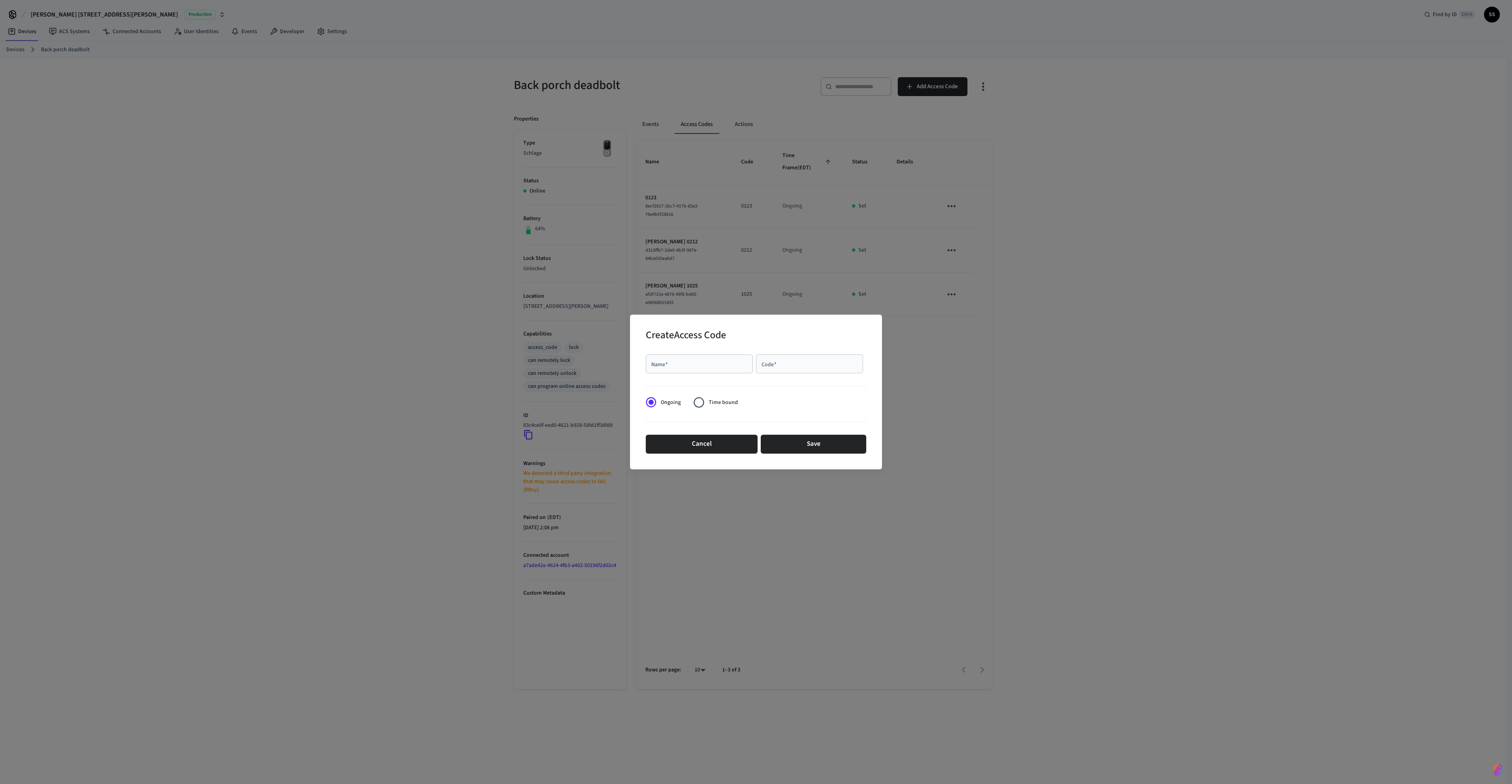
click at [721, 364] on input "Name   *" at bounding box center [699, 363] width 97 height 8
type input "********"
type input "****"
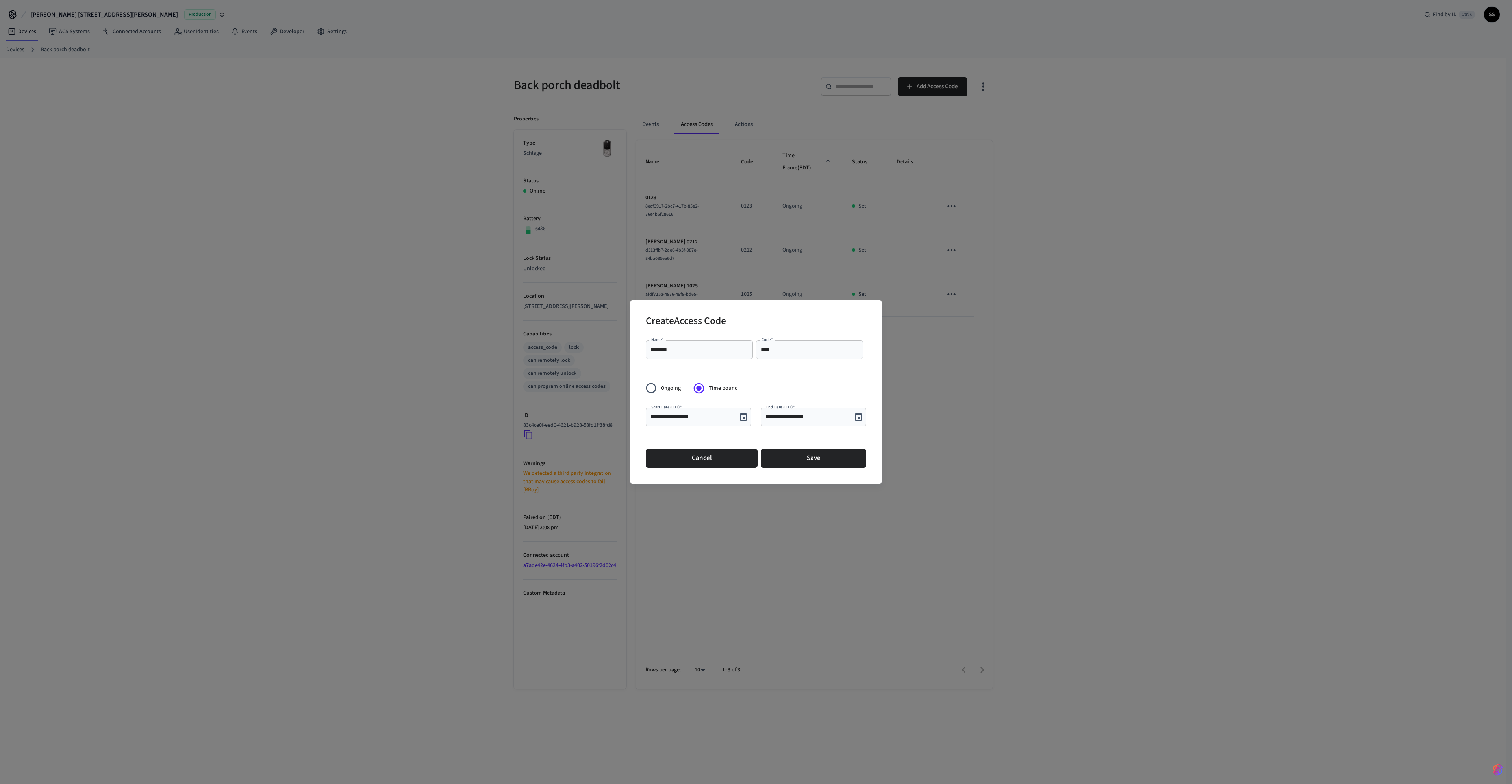
click at [856, 416] on icon "Choose date, selected date is Aug 19, 2025" at bounding box center [858, 417] width 9 height 9
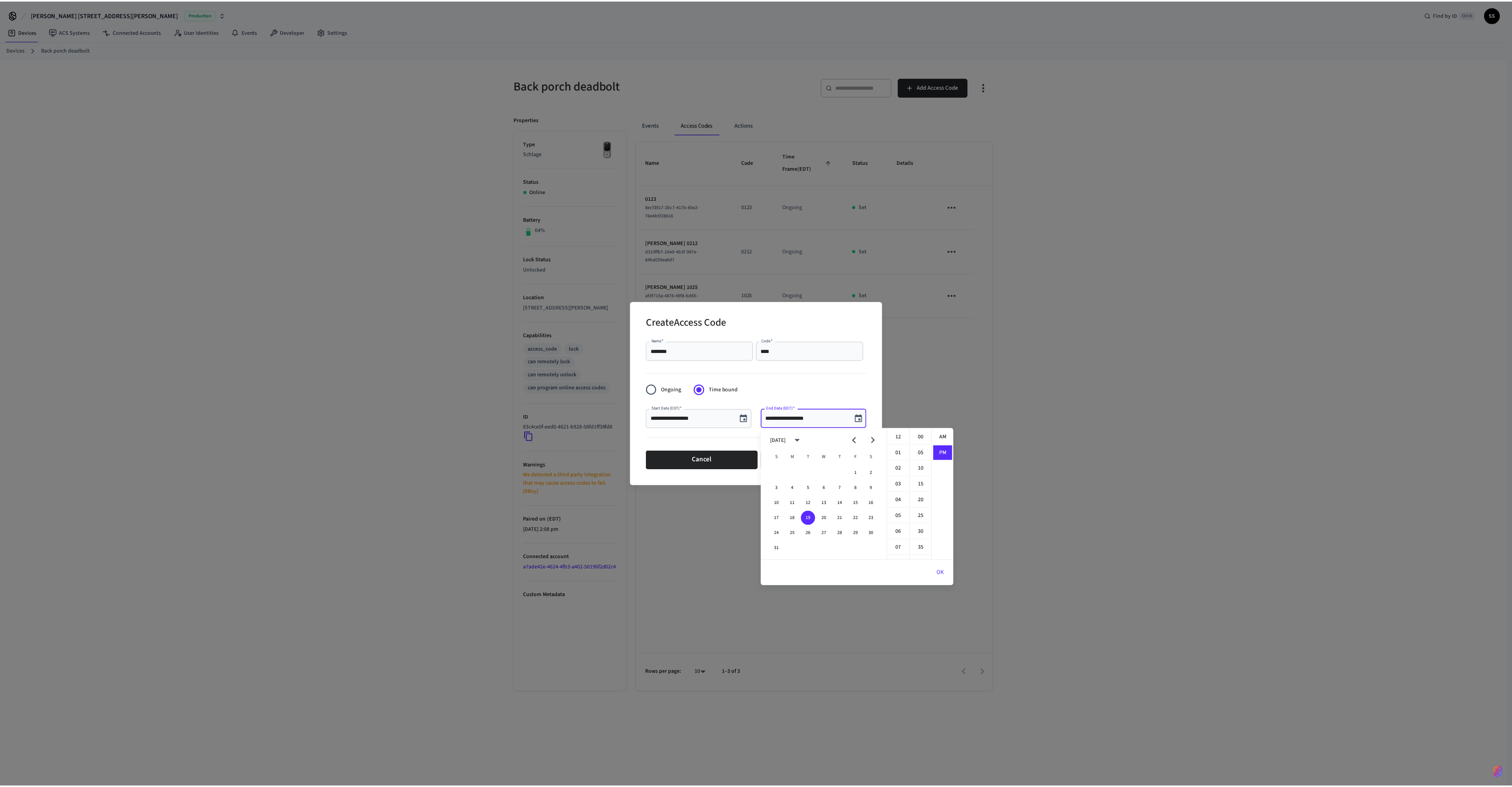
scroll to position [15, 0]
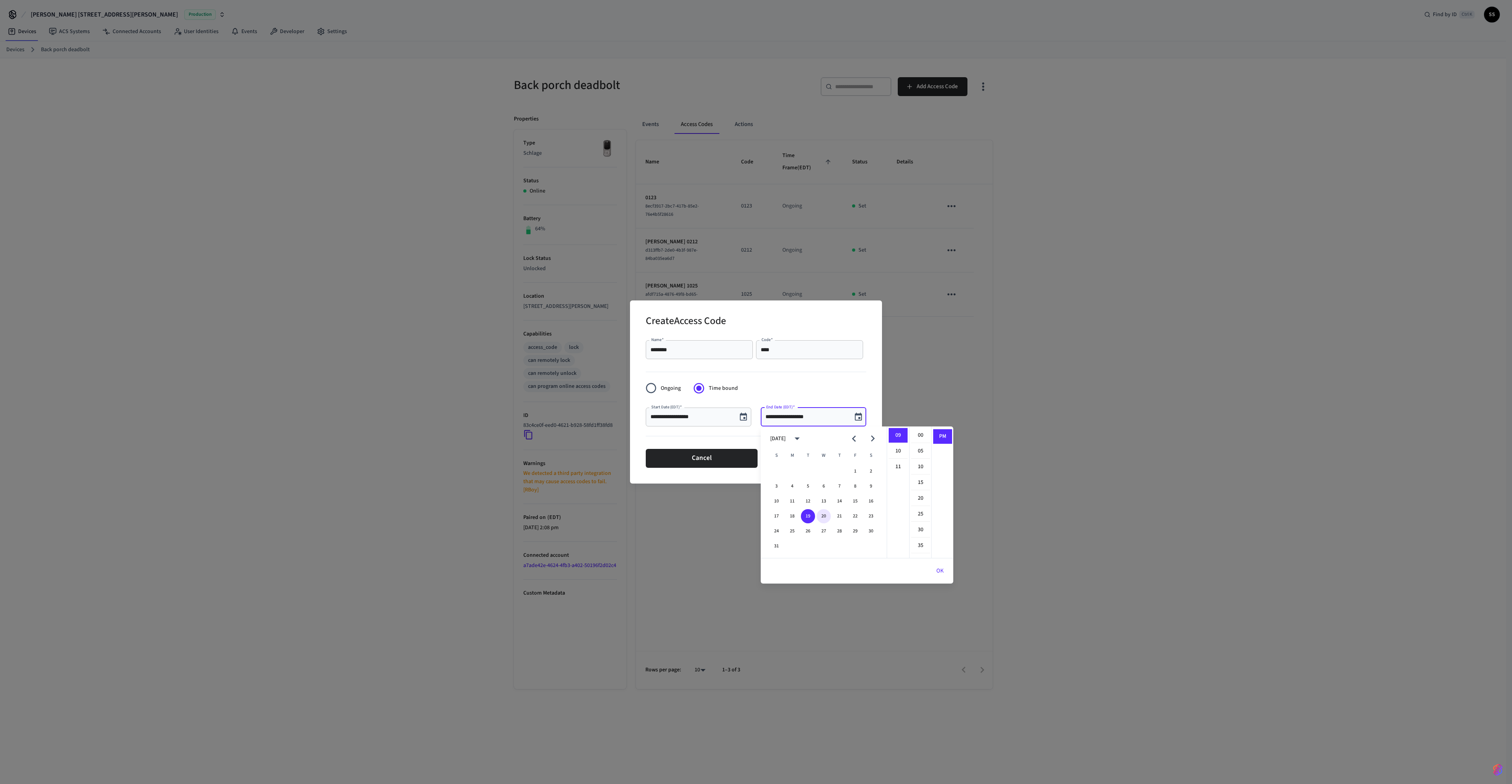
click at [825, 515] on button "20" at bounding box center [824, 516] width 14 height 14
type input "**********"
click at [819, 393] on form "**********" at bounding box center [756, 403] width 221 height 133
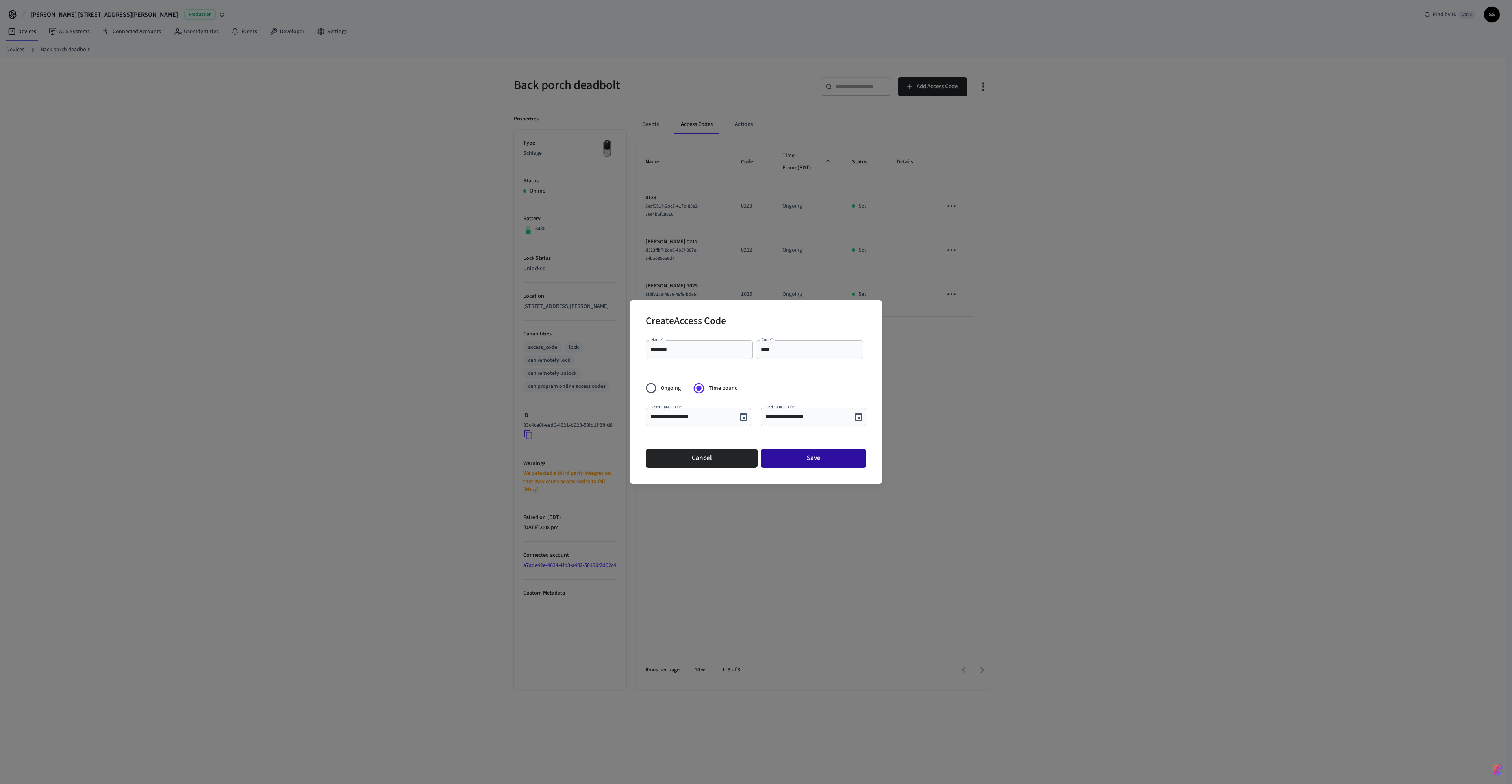
click at [821, 454] on button "Save" at bounding box center [814, 458] width 106 height 19
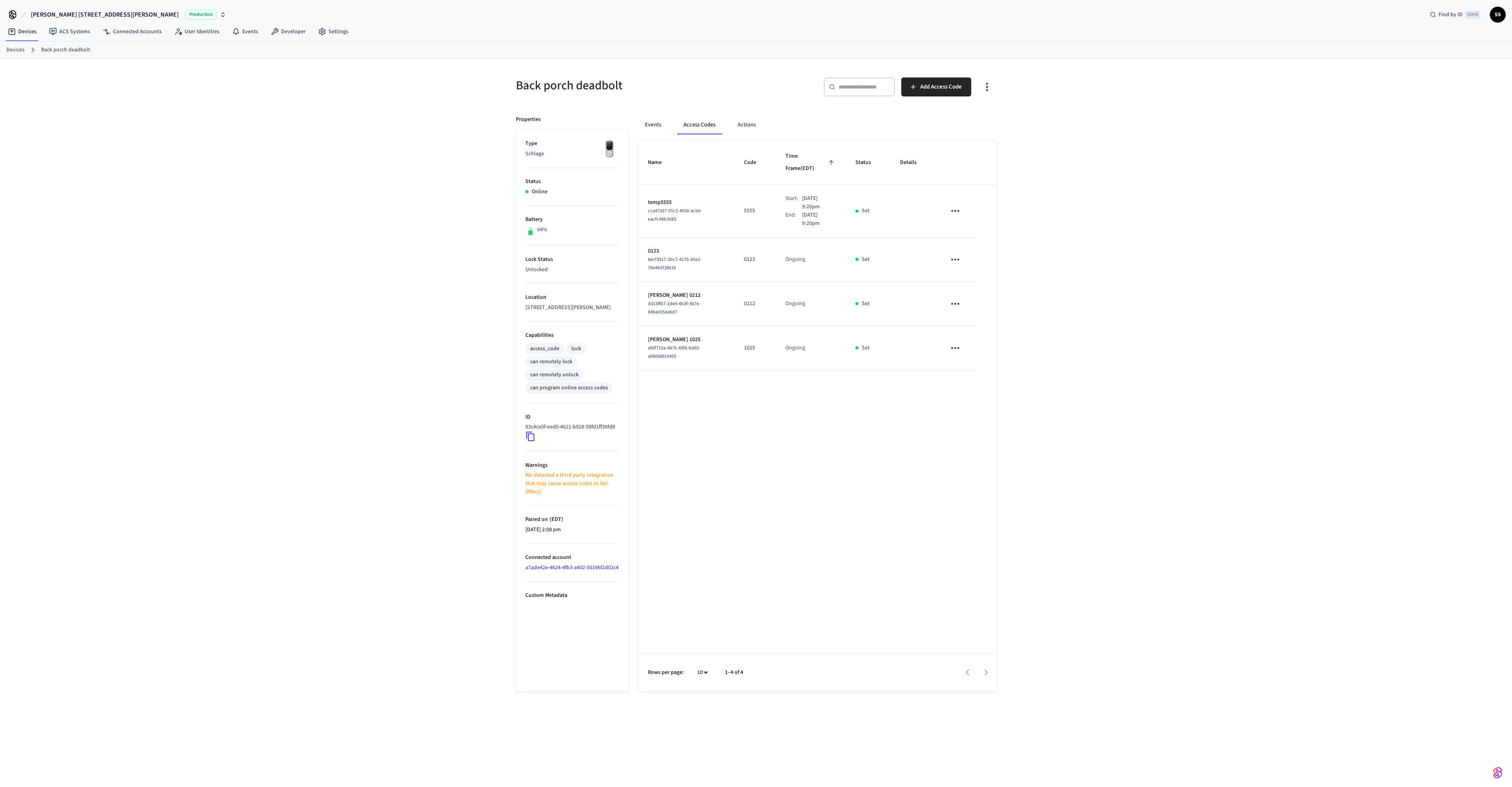
click at [11, 46] on link "Devices" at bounding box center [15, 50] width 18 height 8
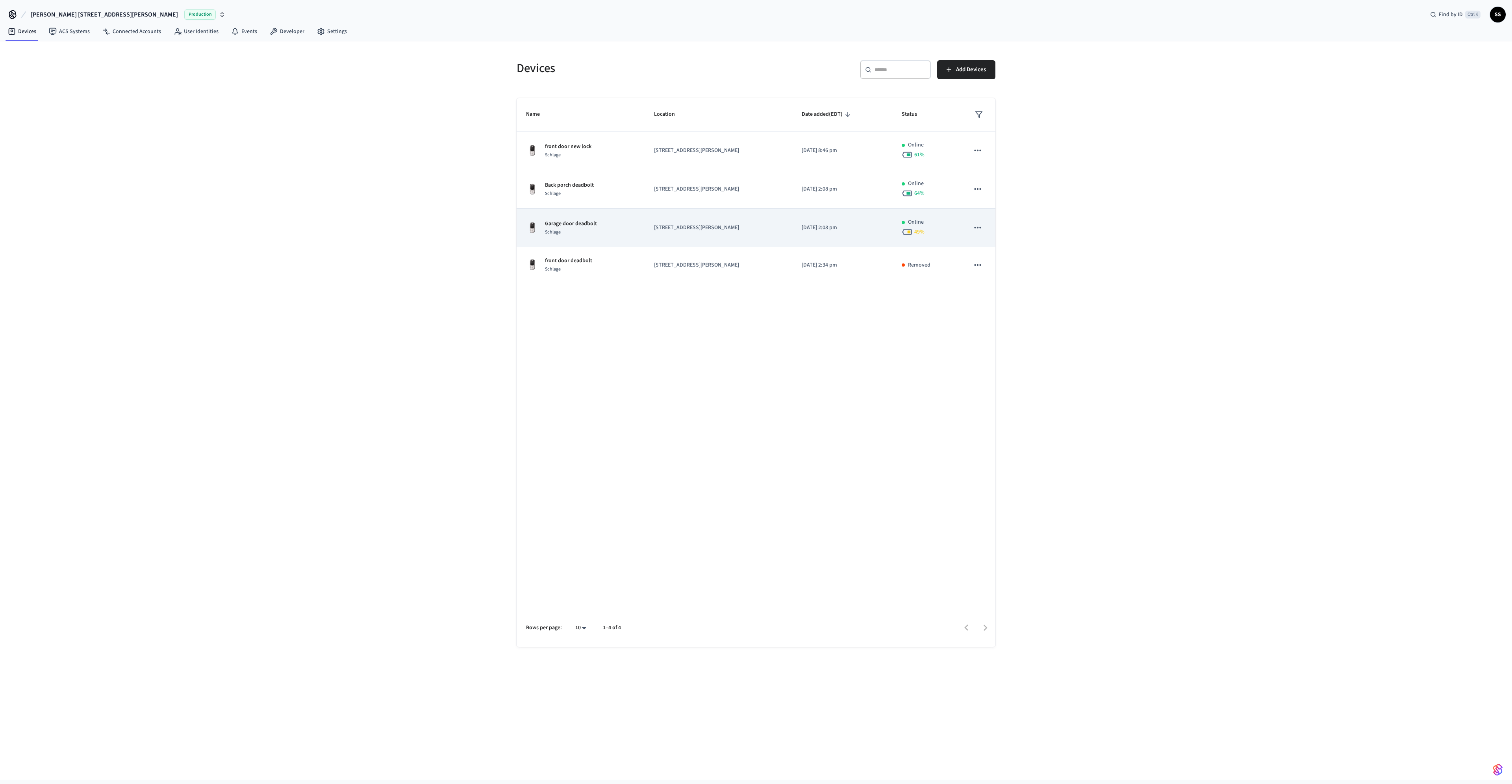
click at [573, 226] on p "Garage door deadbolt" at bounding box center [571, 224] width 52 height 8
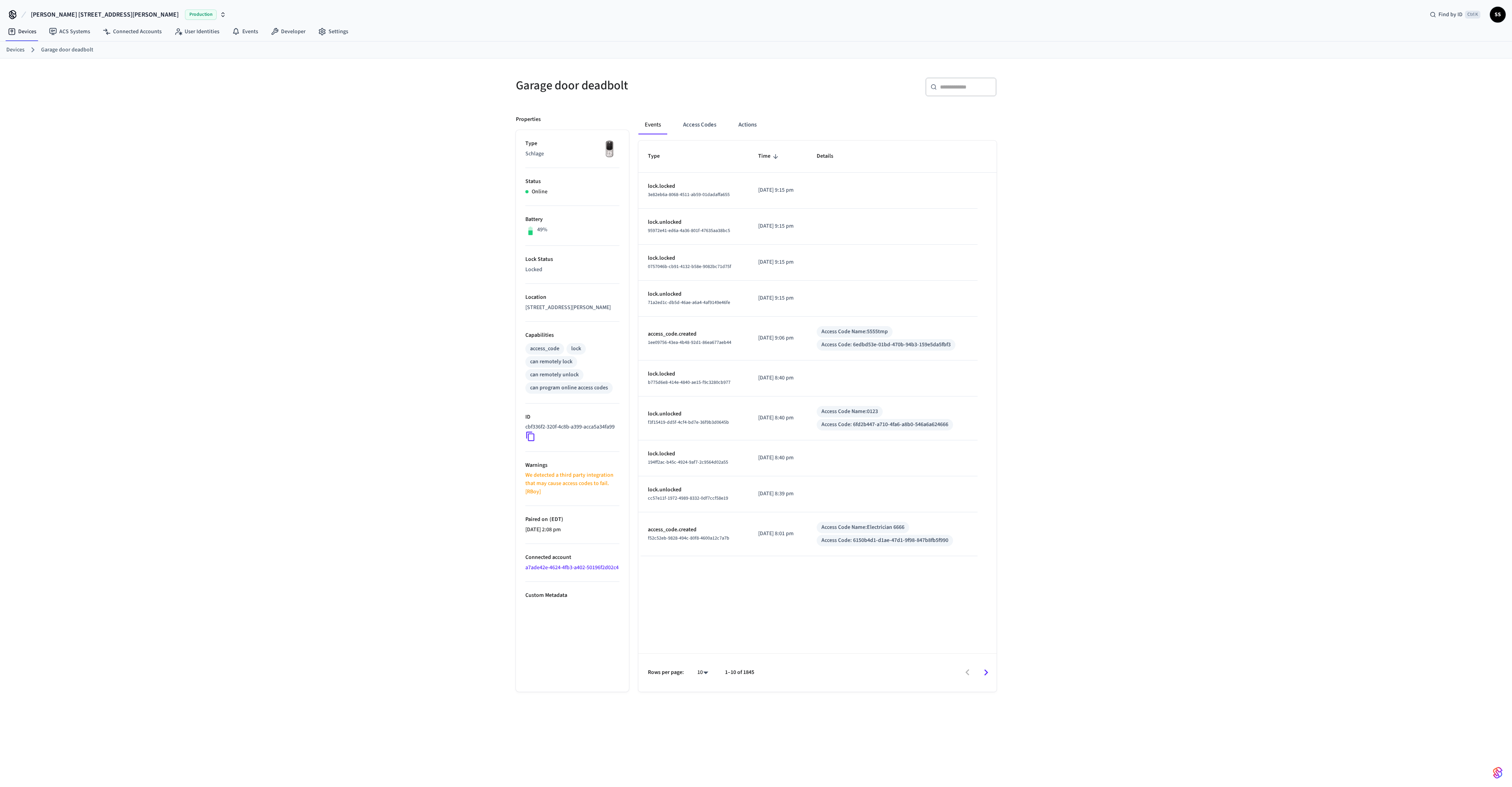
click at [573, 488] on p "We detected a third party integration that may cause access codes to fail. [RBo…" at bounding box center [573, 484] width 94 height 25
click at [705, 121] on button "Access Codes" at bounding box center [699, 125] width 46 height 19
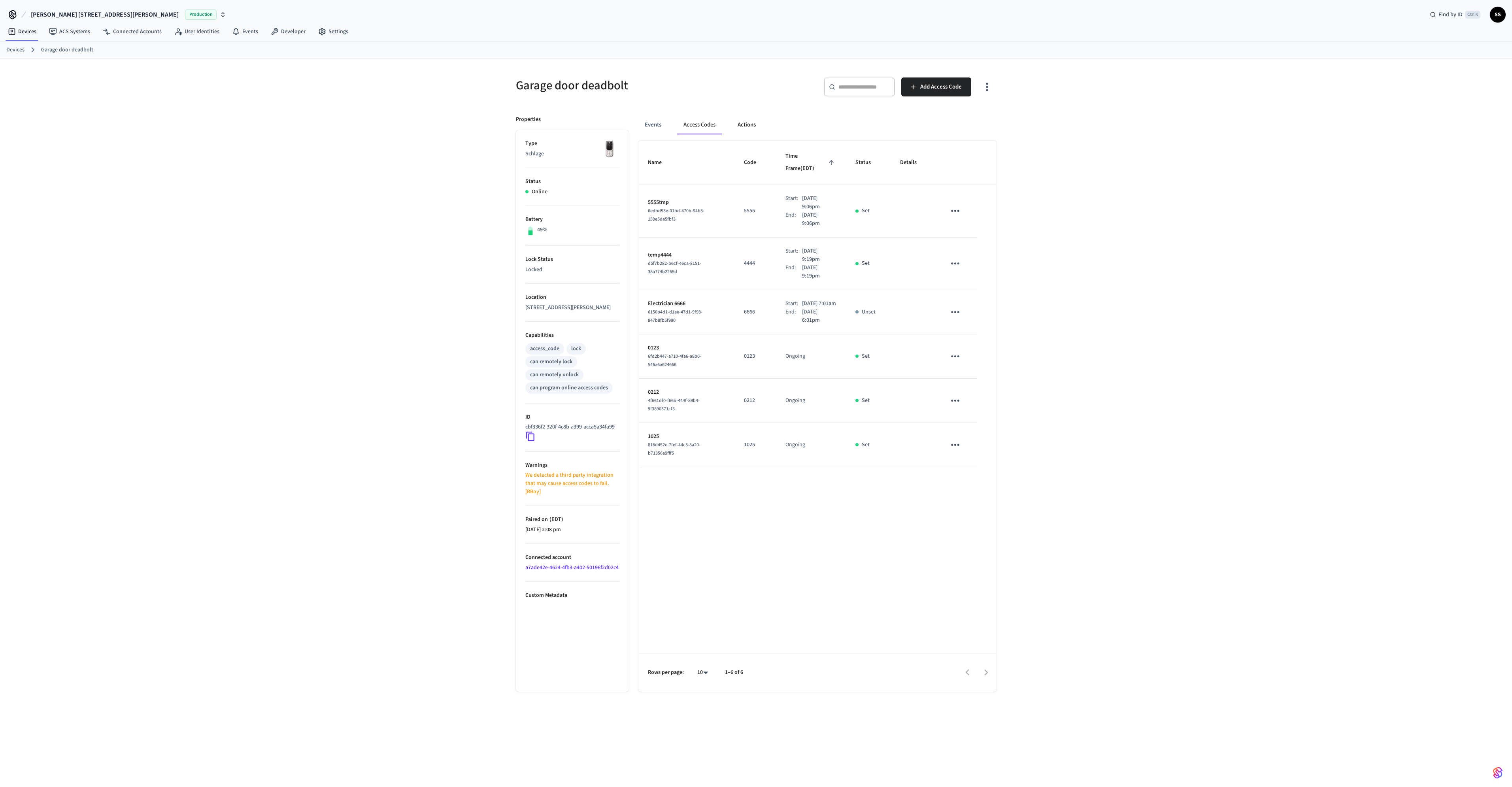
click at [745, 121] on button "Actions" at bounding box center [747, 125] width 31 height 19
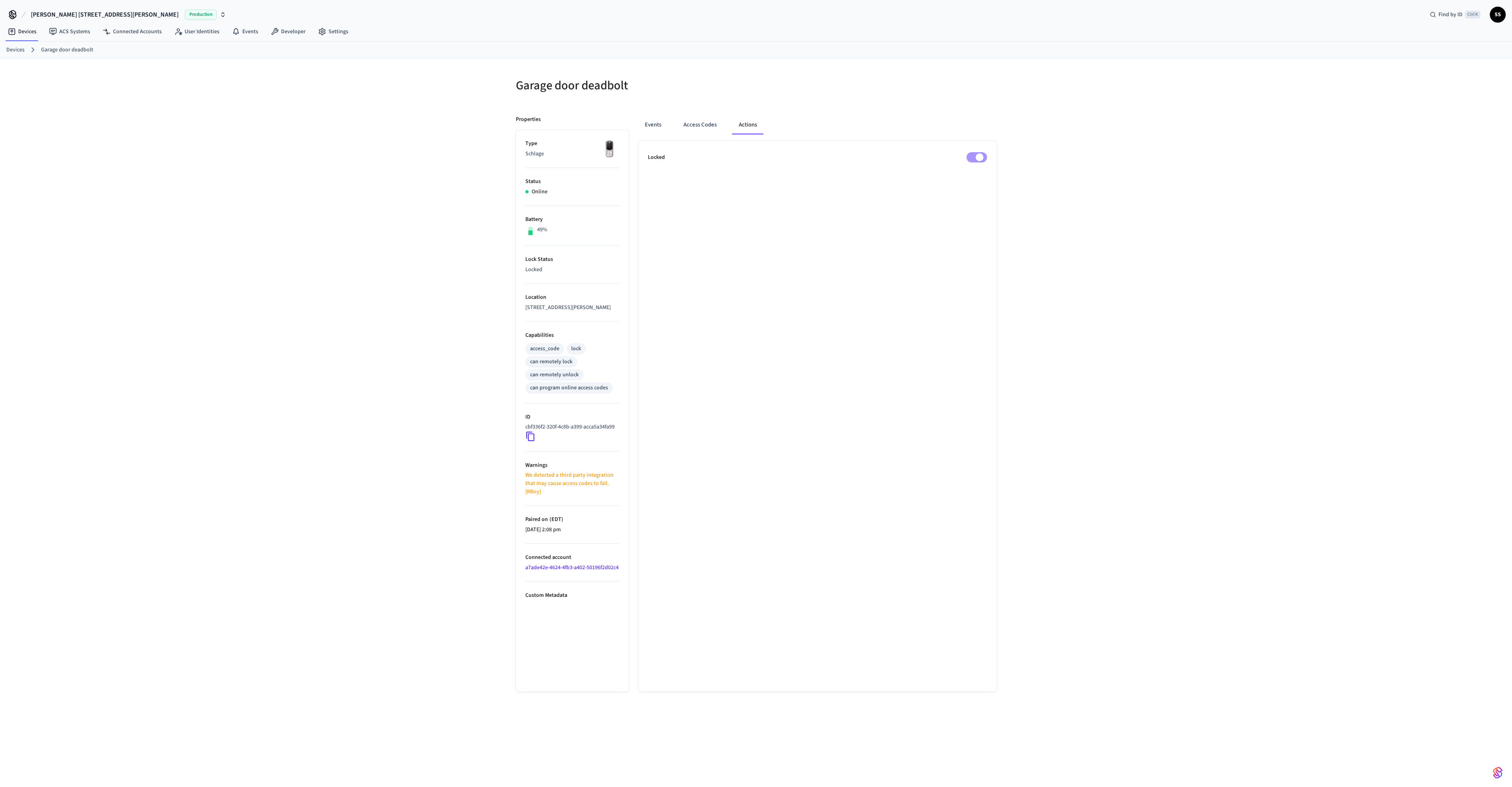
click at [424, 124] on div "Garage door deadbolt Properties Type Schlage Status Online Battery 49% Lock Sta…" at bounding box center [756, 429] width 1512 height 741
